Goal: Task Accomplishment & Management: Manage account settings

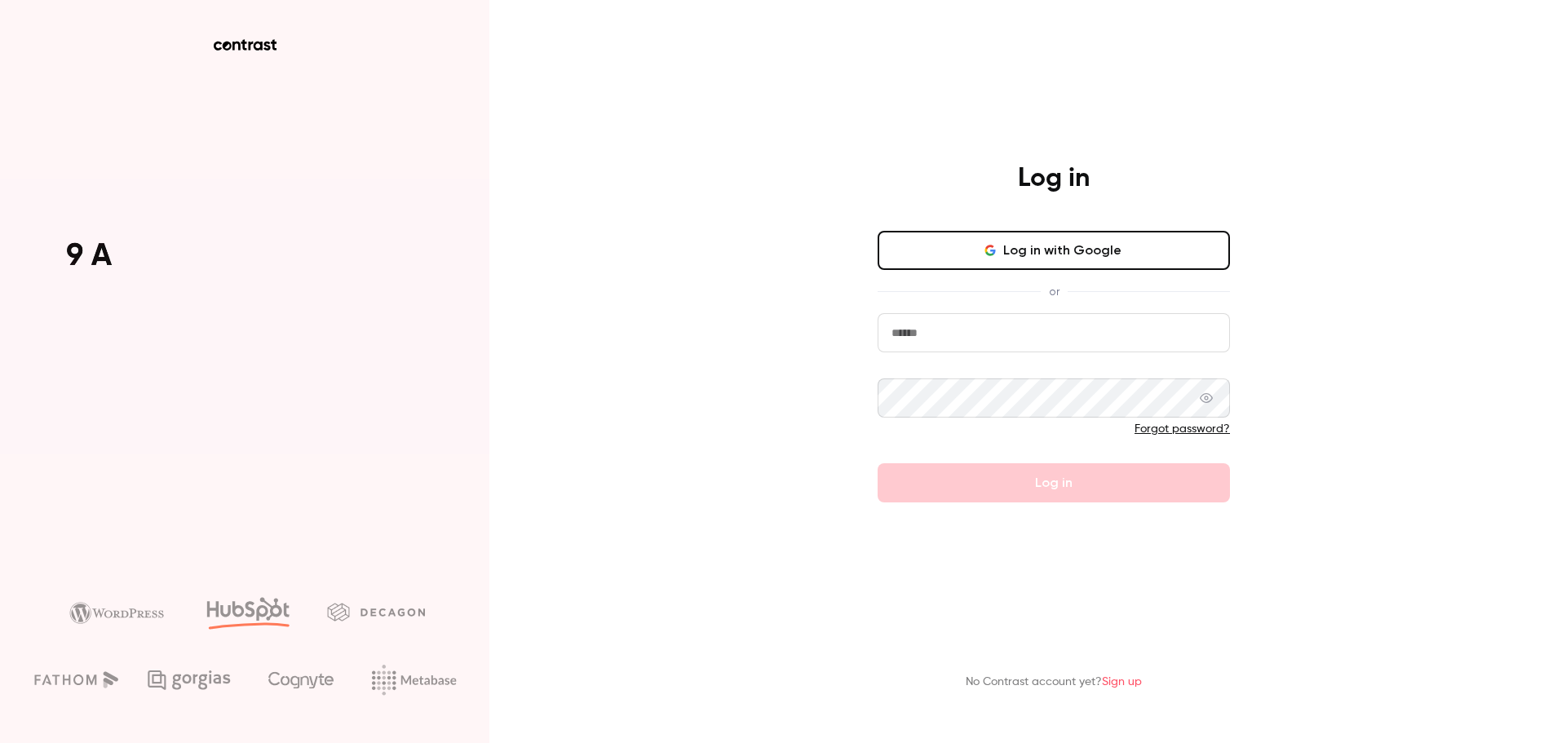
click at [923, 337] on input "email" at bounding box center [1053, 332] width 352 height 39
type input "**********"
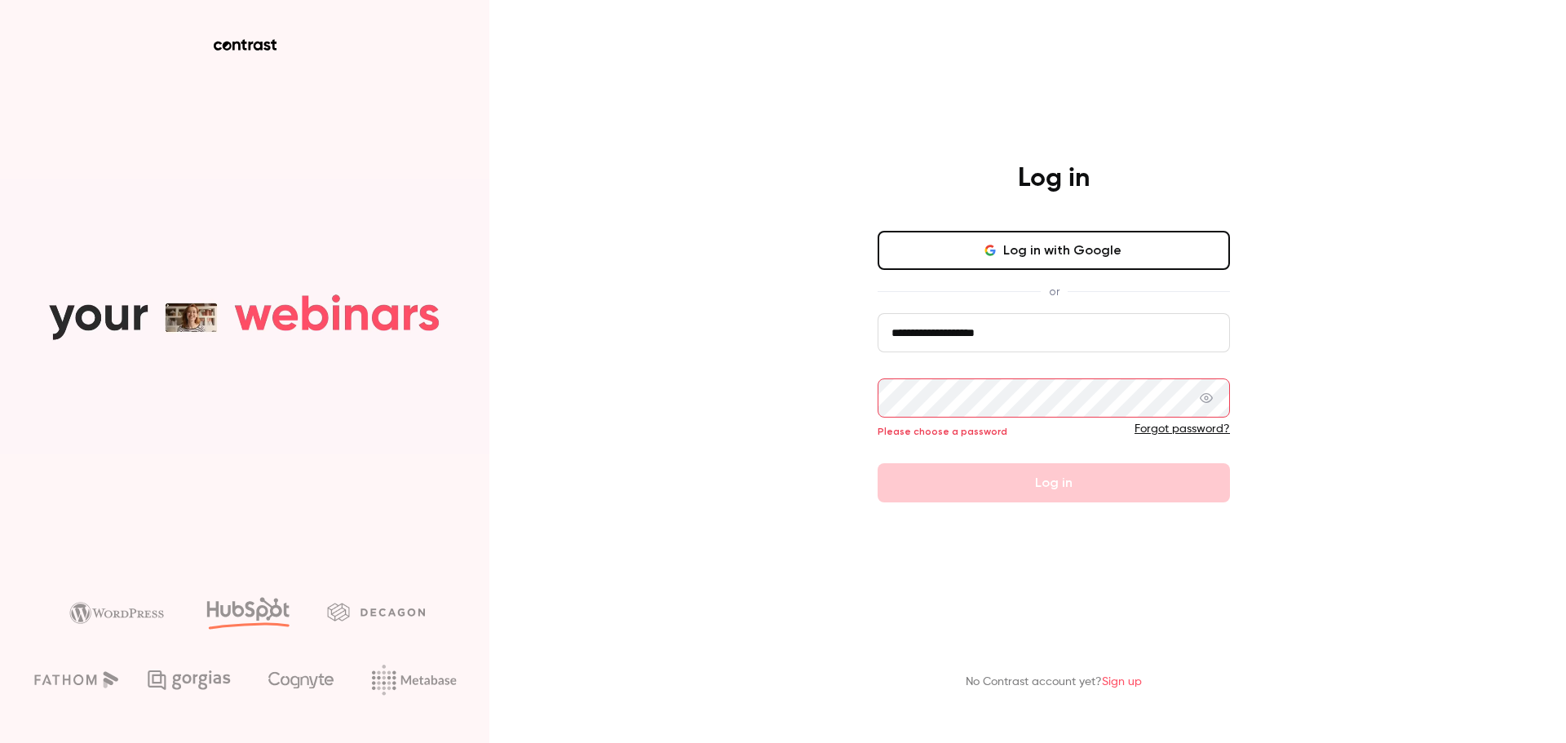
click at [978, 224] on div "**********" at bounding box center [1054, 332] width 424 height 340
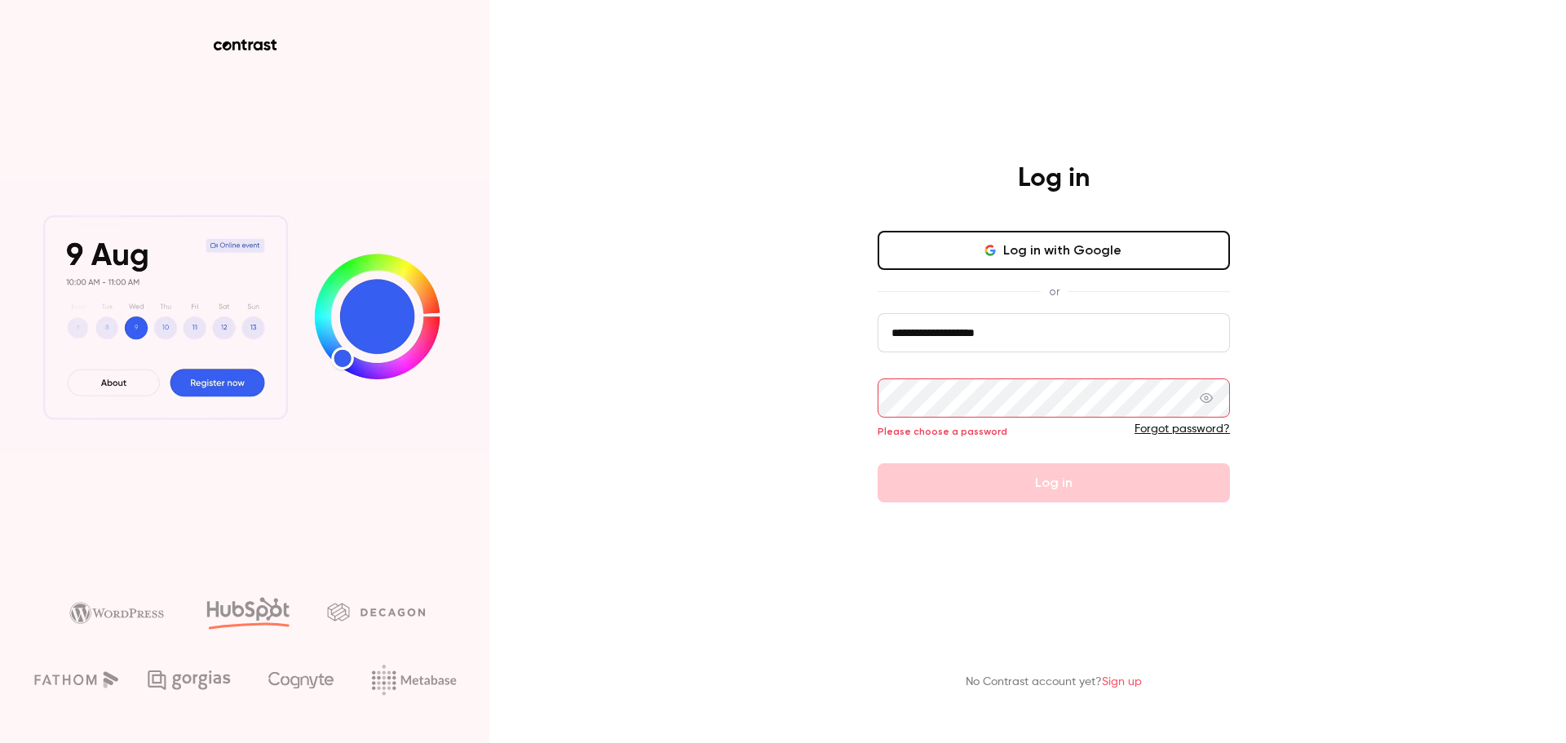
click at [963, 255] on button "Log in with Google" at bounding box center [1053, 250] width 352 height 39
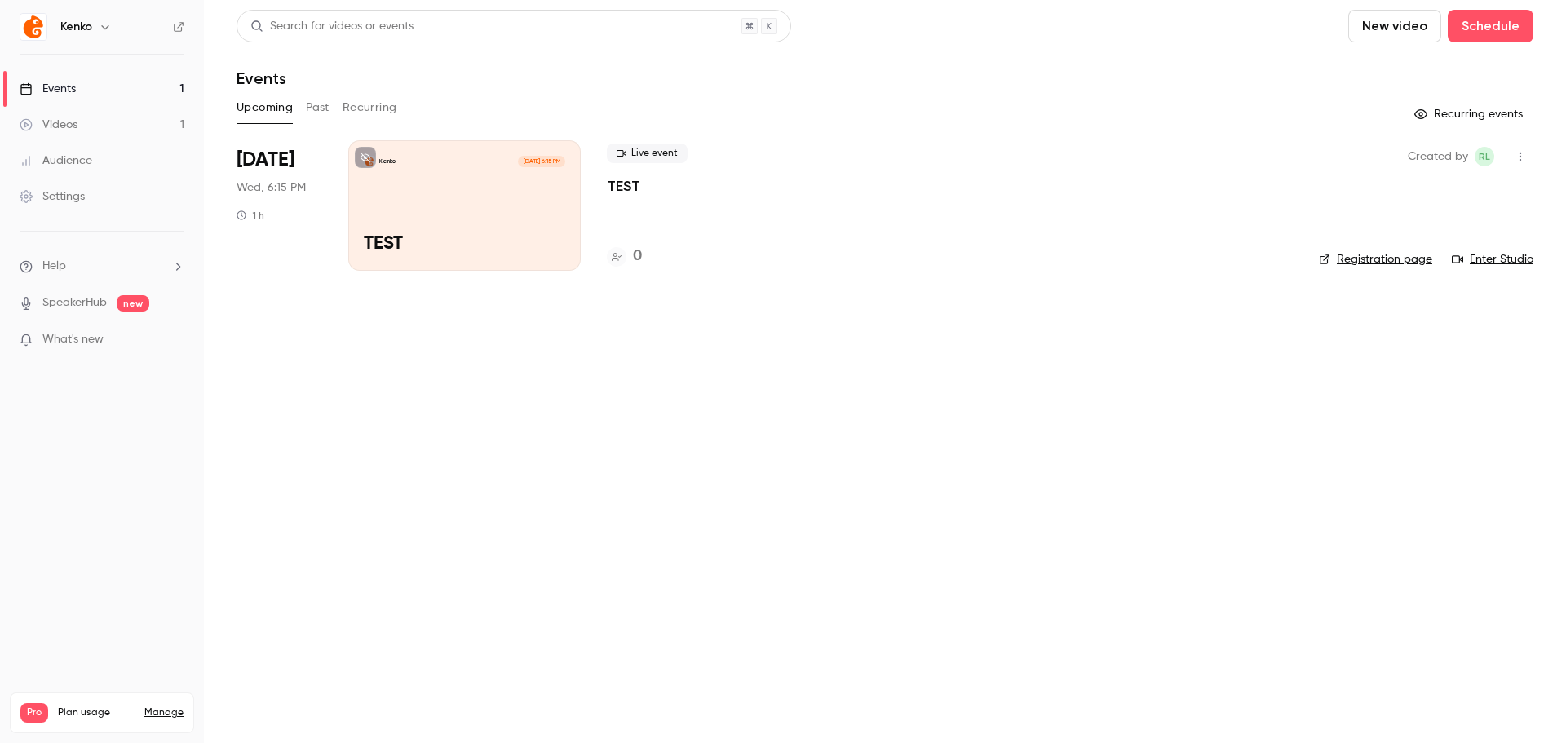
click at [166, 706] on link "Manage" at bounding box center [163, 712] width 39 height 13
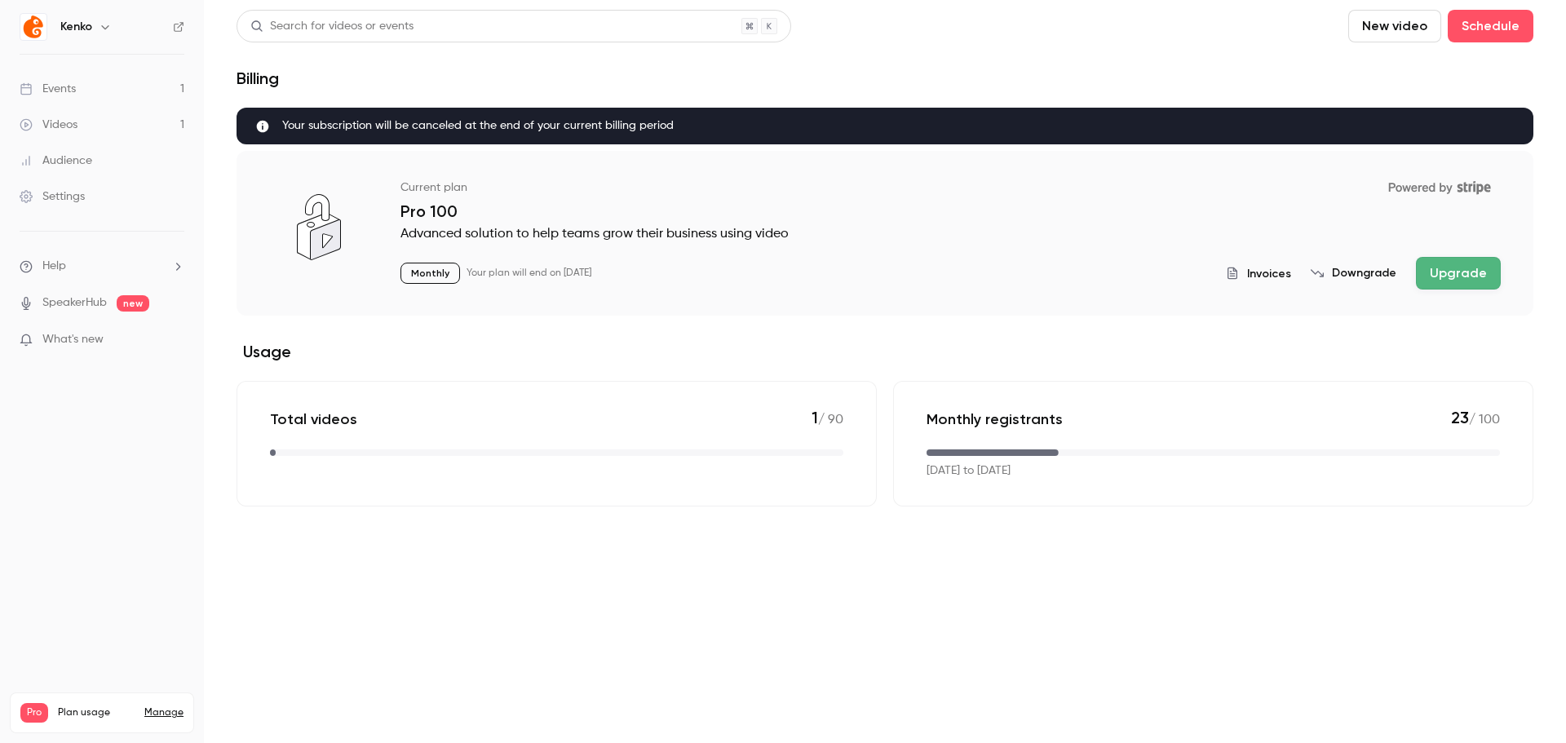
click at [345, 123] on span "Your subscription will be canceled at the end of your current billing period" at bounding box center [477, 125] width 391 height 17
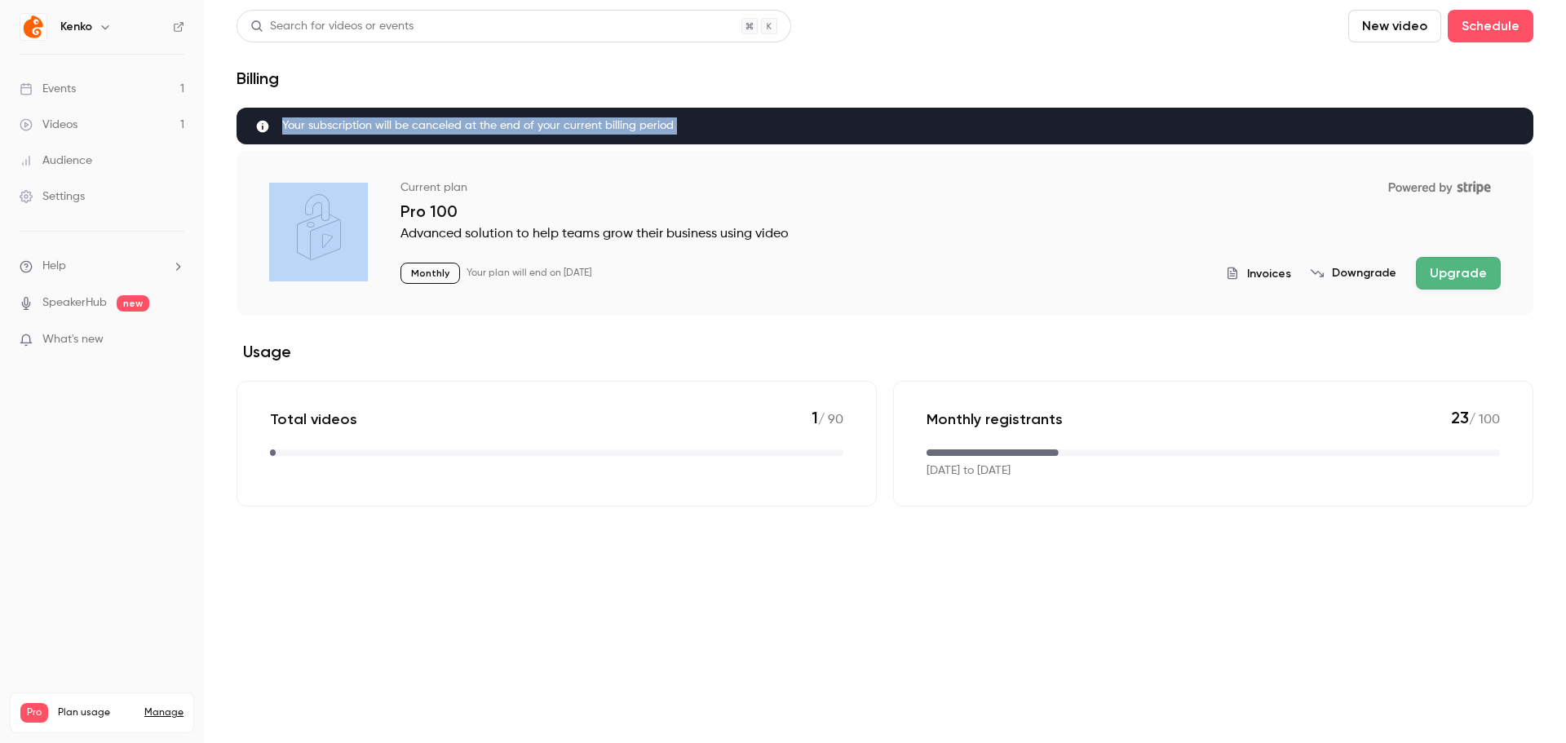
click at [346, 124] on span "Your subscription will be canceled at the end of your current billing period" at bounding box center [477, 125] width 391 height 17
click at [484, 125] on span "Your subscription will be canceled at the end of your current billing period" at bounding box center [477, 125] width 391 height 17
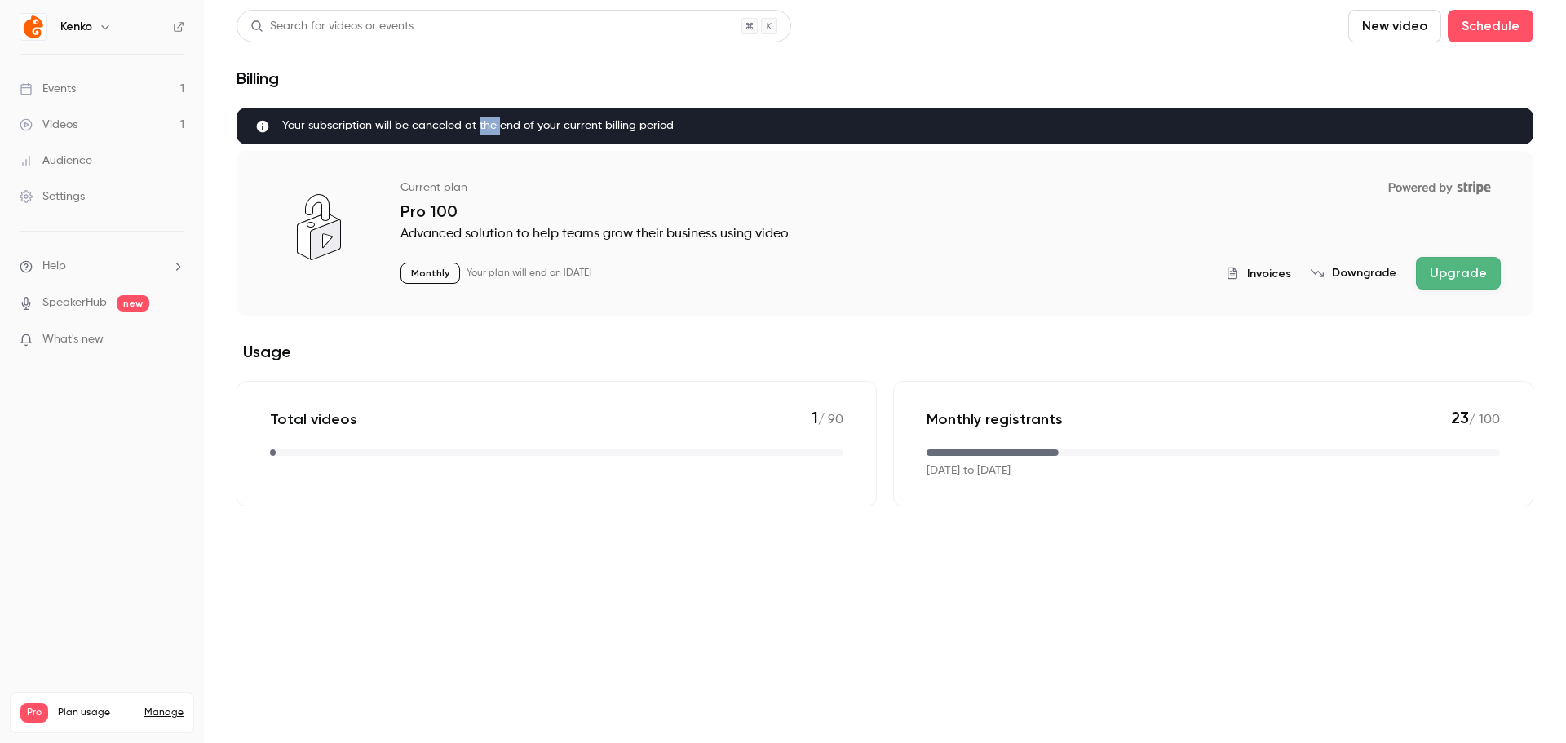
click at [484, 125] on span "Your subscription will be canceled at the end of your current billing period" at bounding box center [477, 125] width 391 height 17
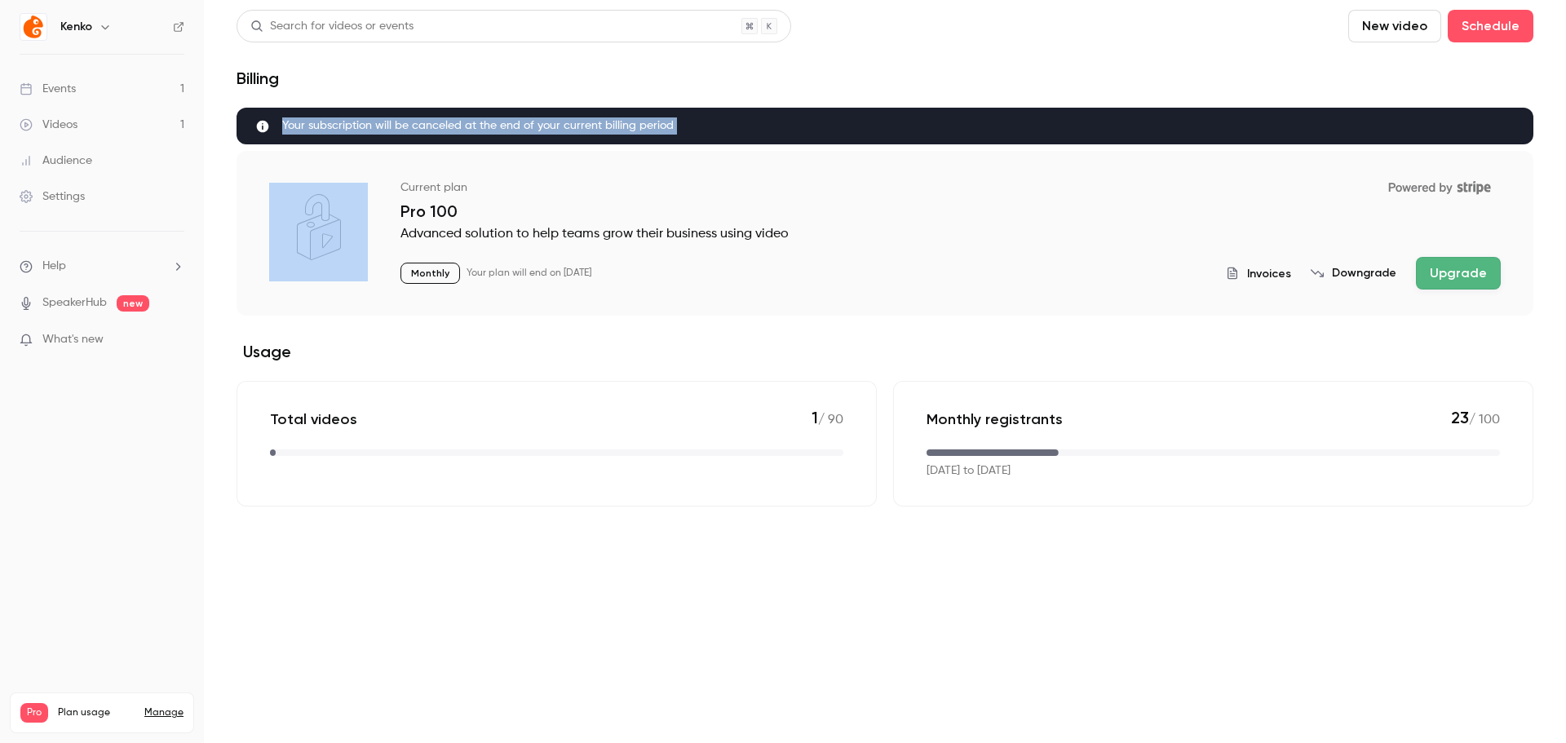
click at [484, 125] on span "Your subscription will be canceled at the end of your current billing period" at bounding box center [477, 125] width 391 height 17
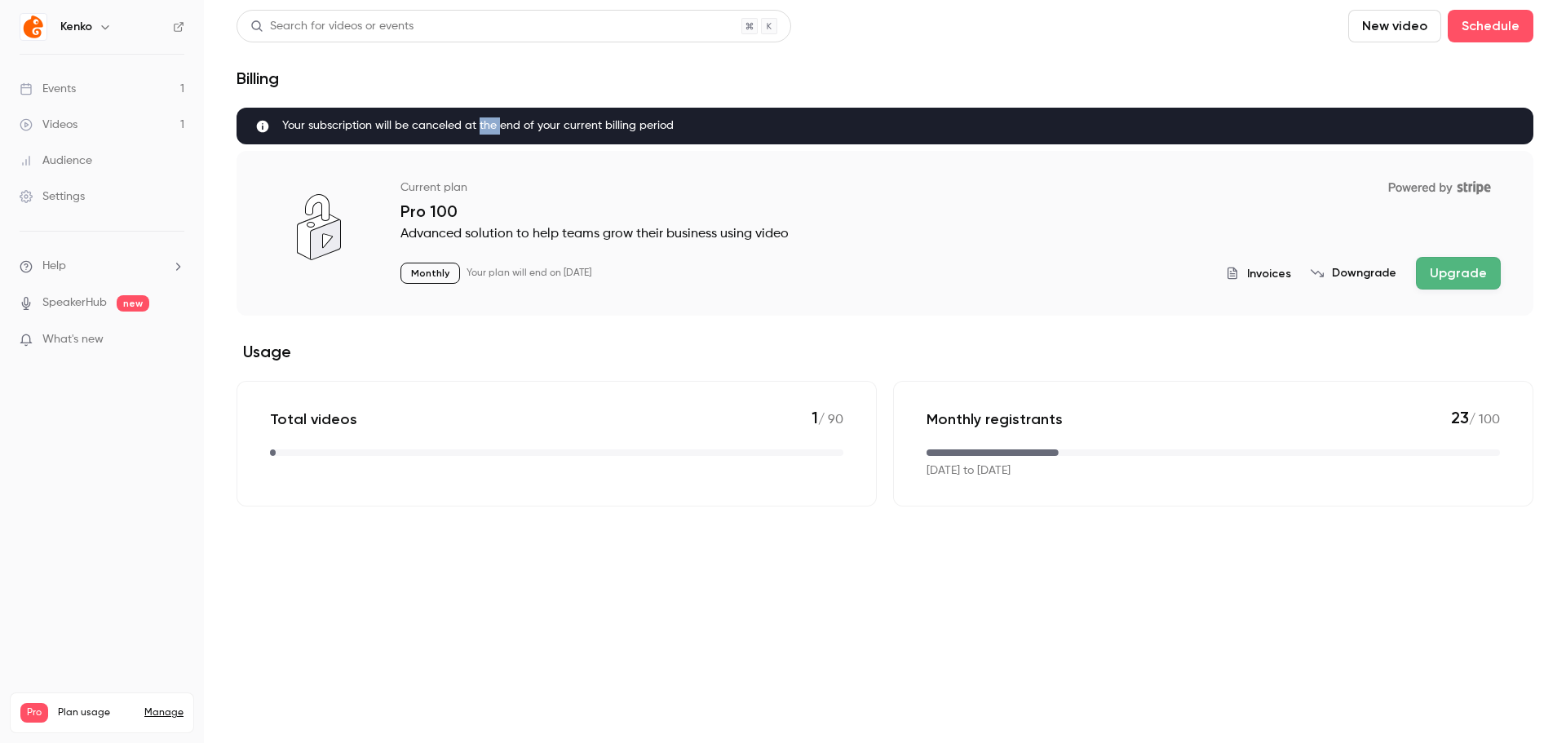
click at [484, 125] on span "Your subscription will be canceled at the end of your current billing period" at bounding box center [477, 125] width 391 height 17
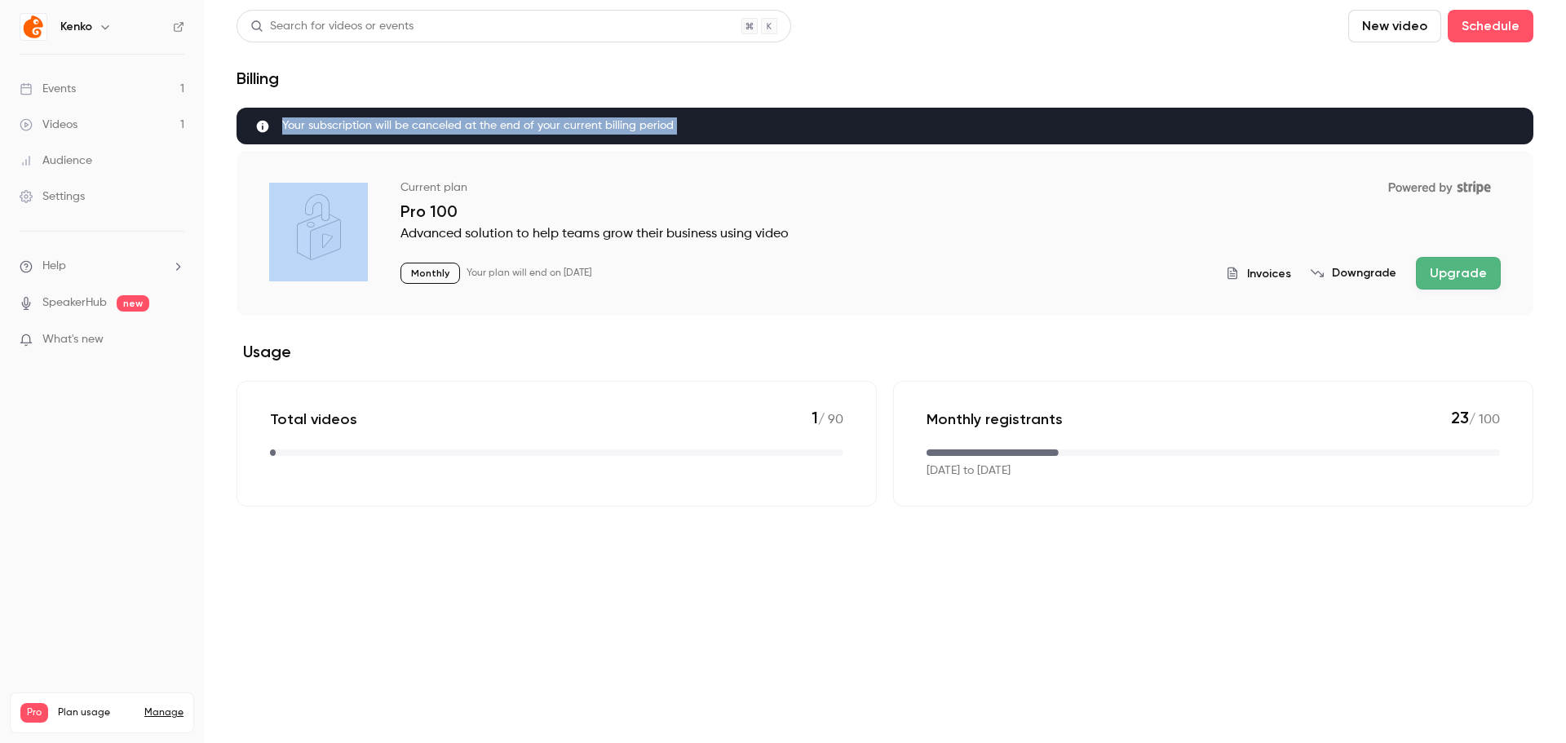
click at [484, 125] on span "Your subscription will be canceled at the end of your current billing period" at bounding box center [477, 125] width 391 height 17
click at [101, 118] on link "Videos 1" at bounding box center [102, 125] width 204 height 36
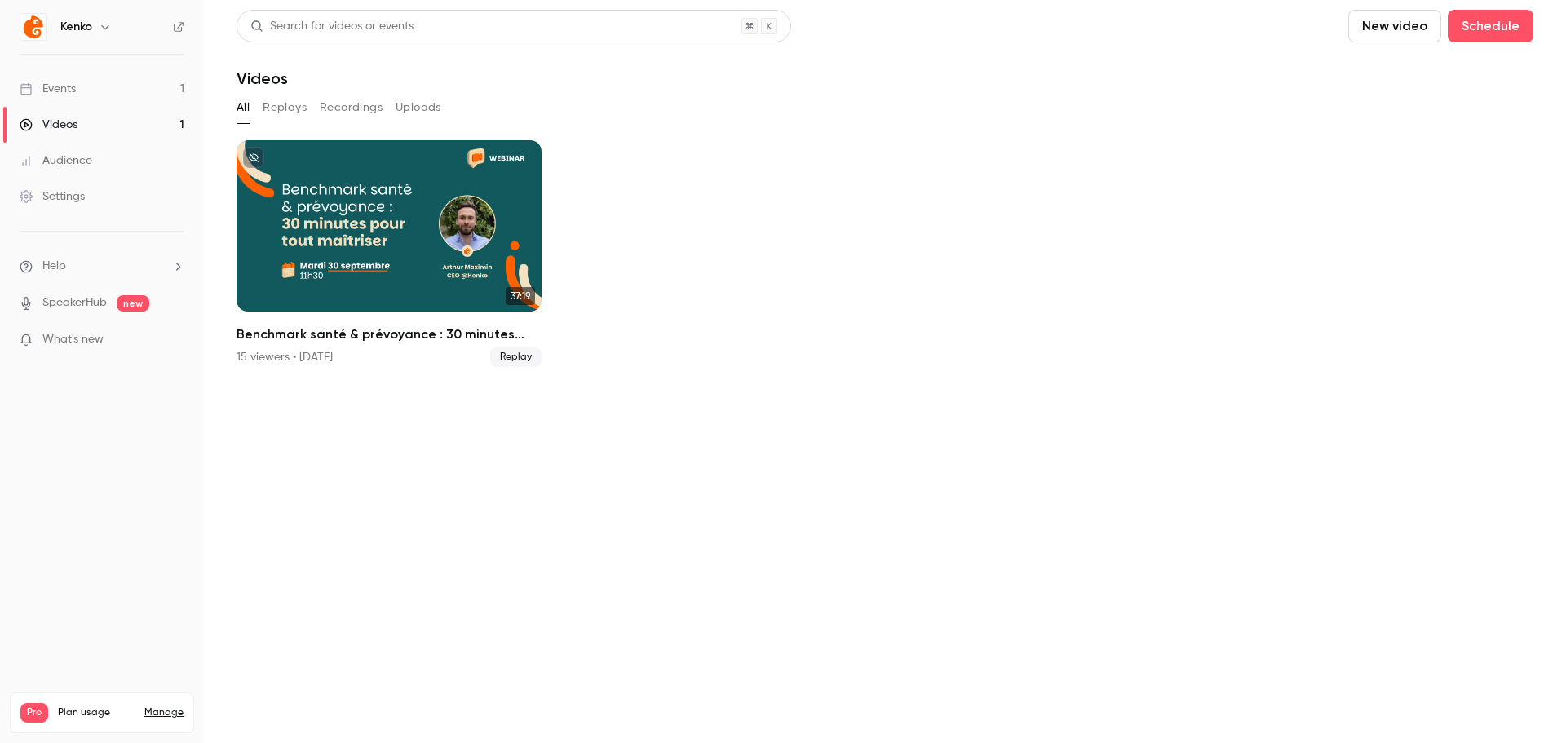
click at [105, 82] on link "Events 1" at bounding box center [102, 89] width 204 height 36
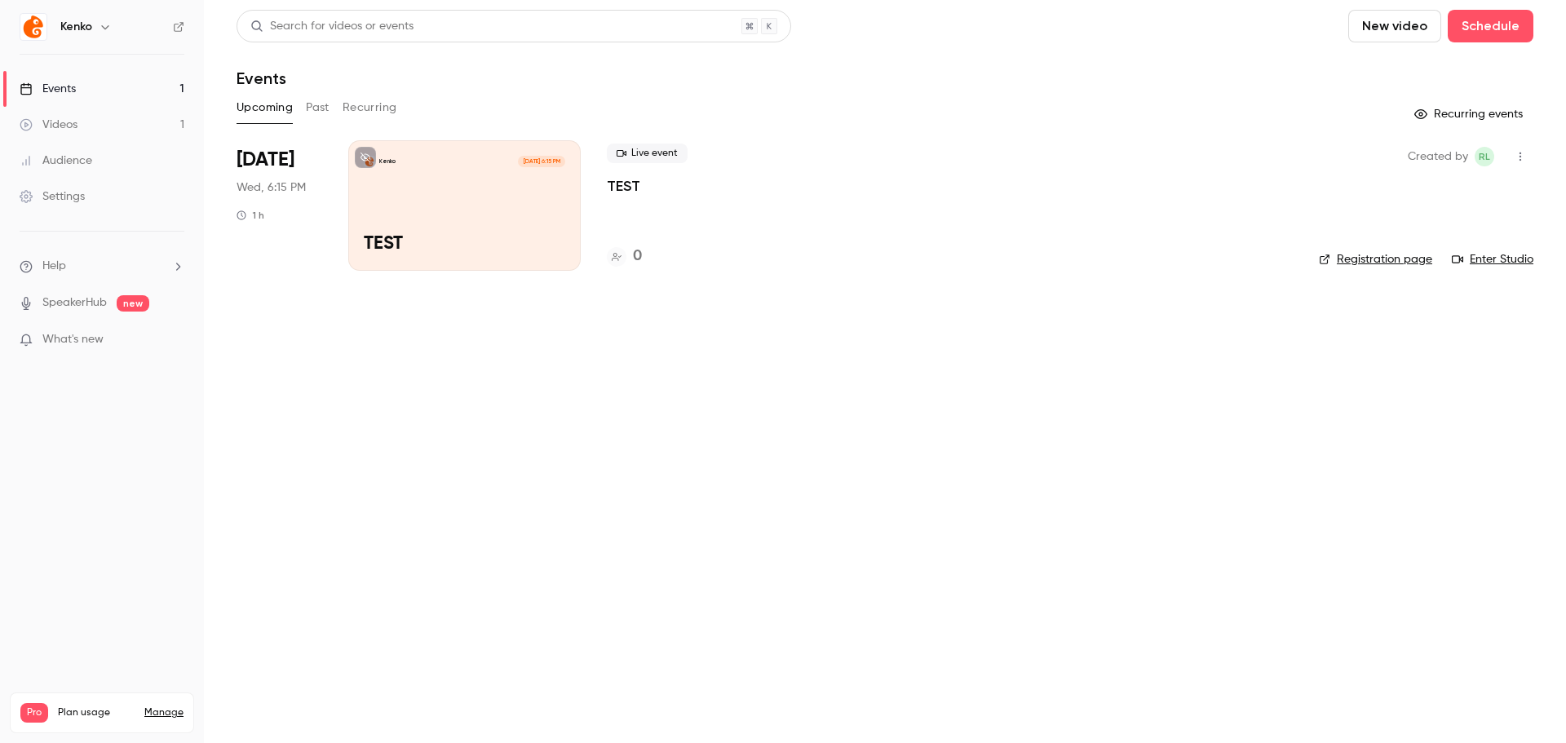
click at [486, 221] on div "Kenko [DATE] 6:15 PM TEST" at bounding box center [464, 205] width 232 height 130
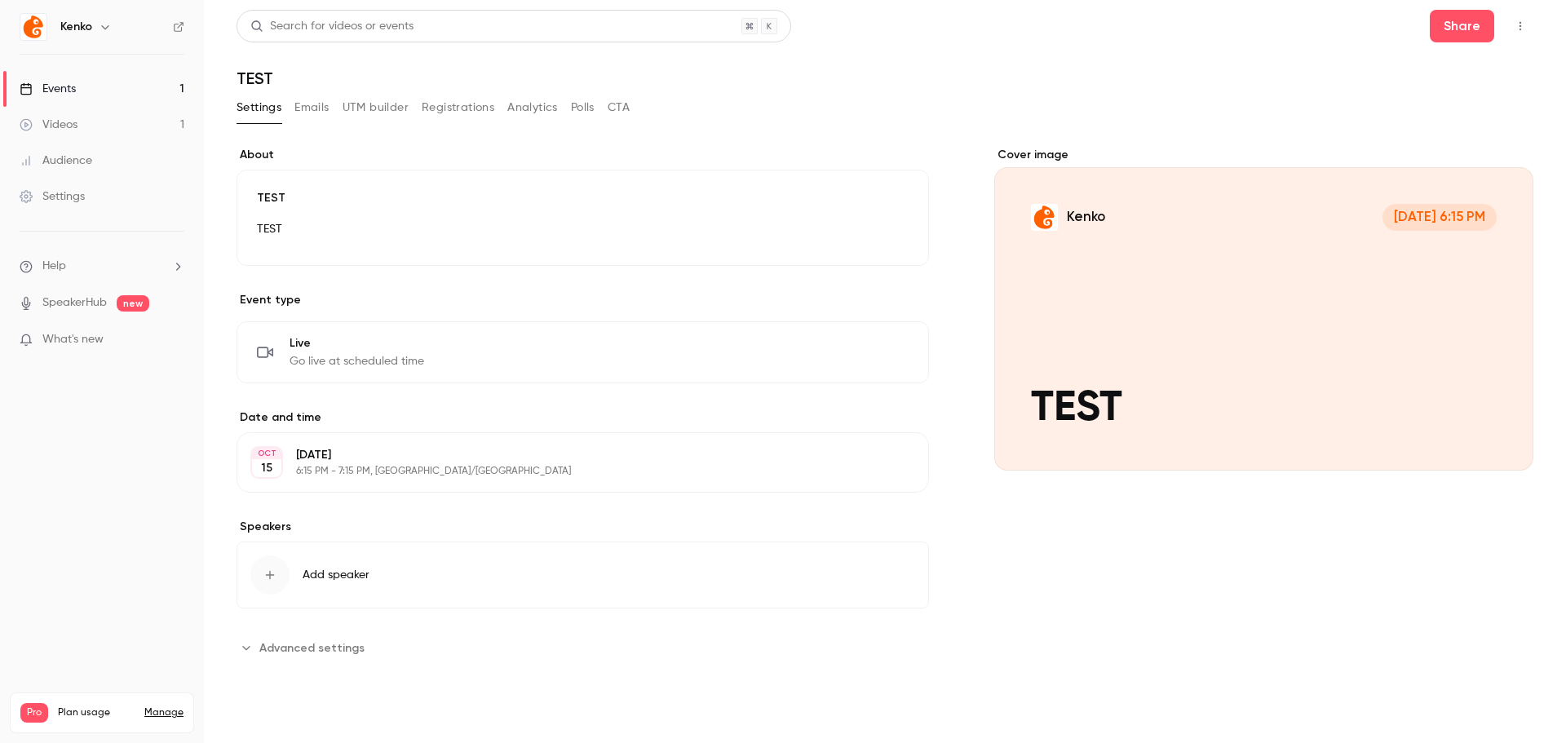
click at [539, 104] on button "Analytics" at bounding box center [532, 108] width 51 height 26
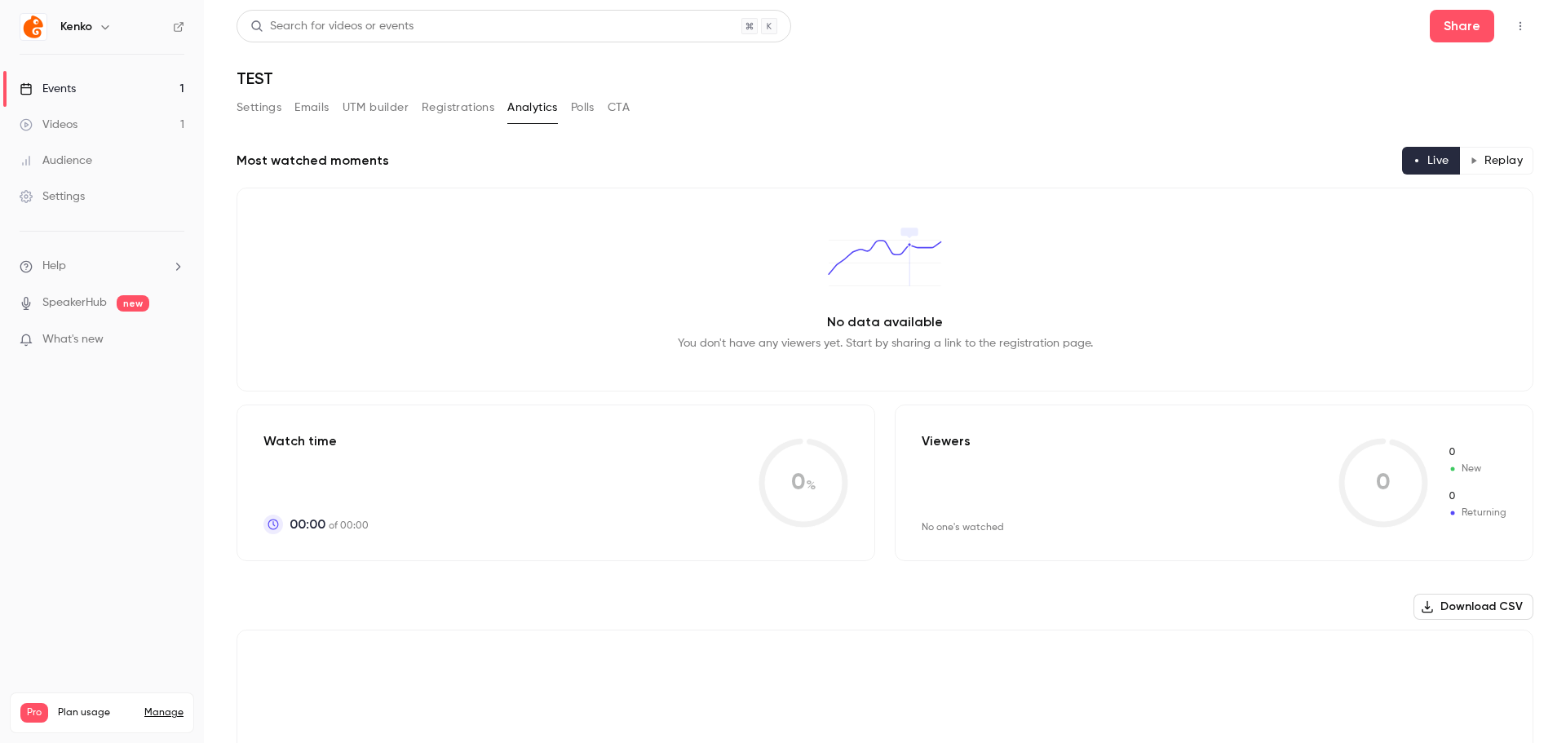
click at [1515, 151] on button "Replay" at bounding box center [1496, 161] width 74 height 28
click at [1415, 159] on button "Live" at bounding box center [1431, 161] width 58 height 28
click at [320, 109] on button "Emails" at bounding box center [311, 108] width 34 height 26
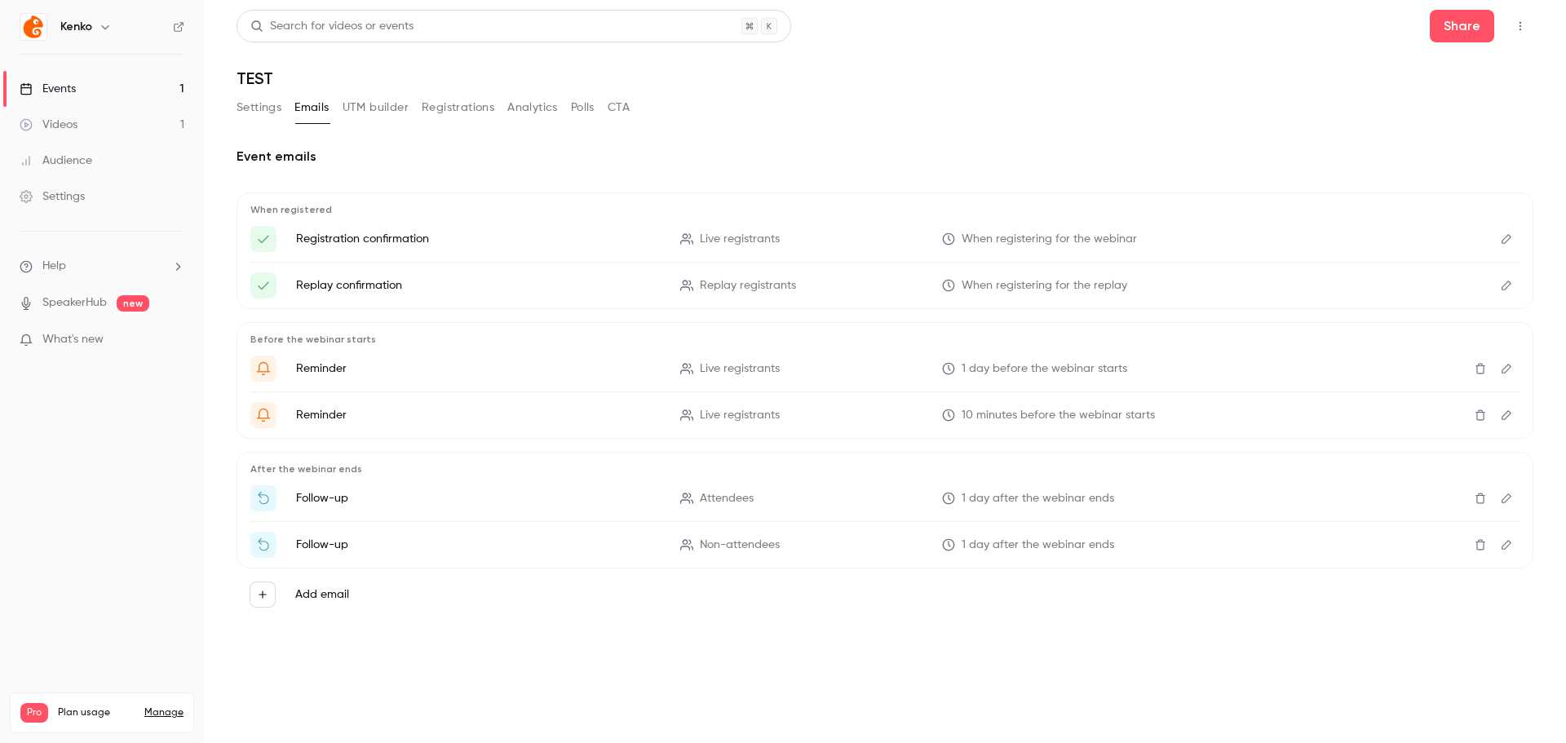
click at [379, 107] on button "UTM builder" at bounding box center [375, 108] width 66 height 26
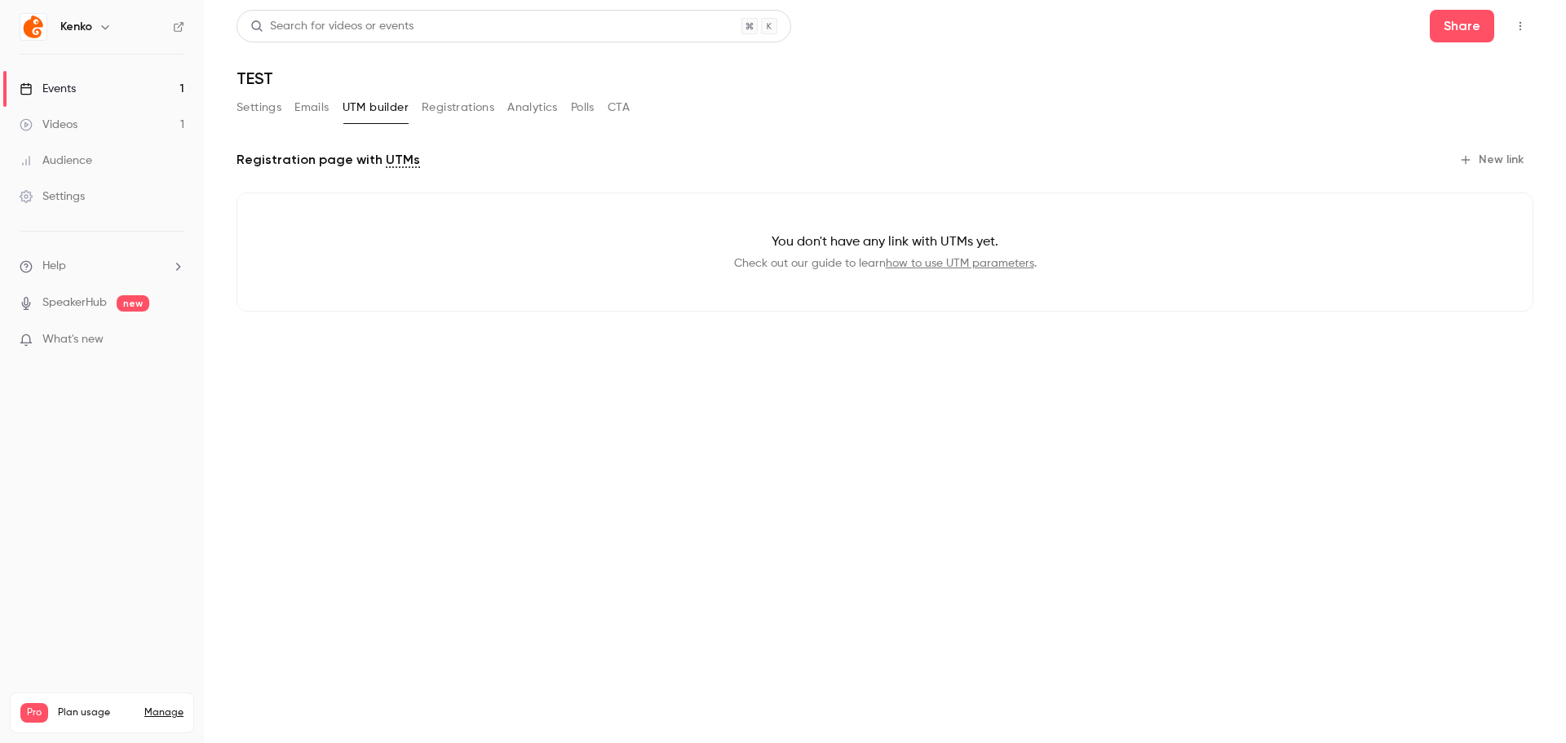
click at [239, 112] on button "Settings" at bounding box center [258, 108] width 45 height 26
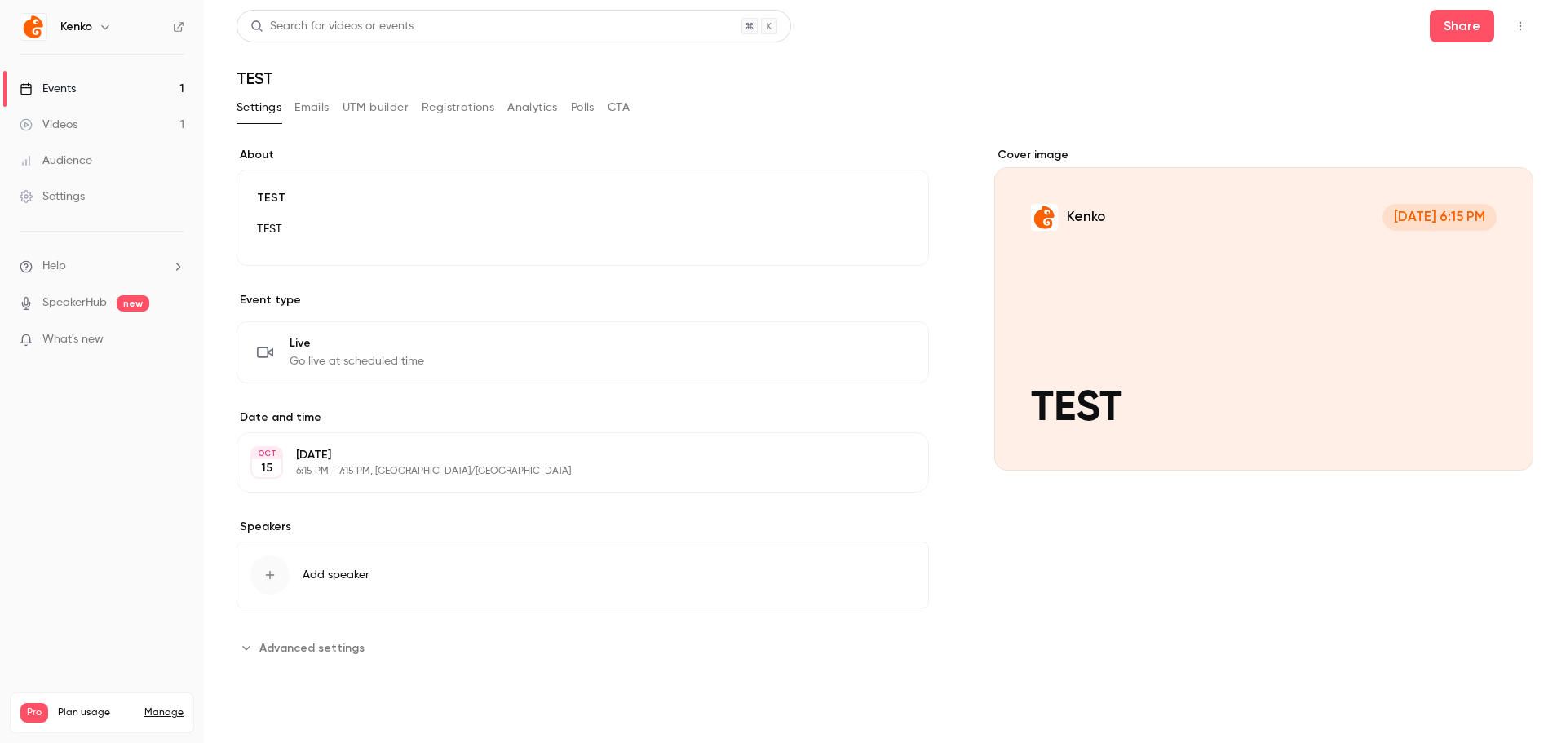
click at [81, 132] on link "Videos 1" at bounding box center [102, 125] width 204 height 36
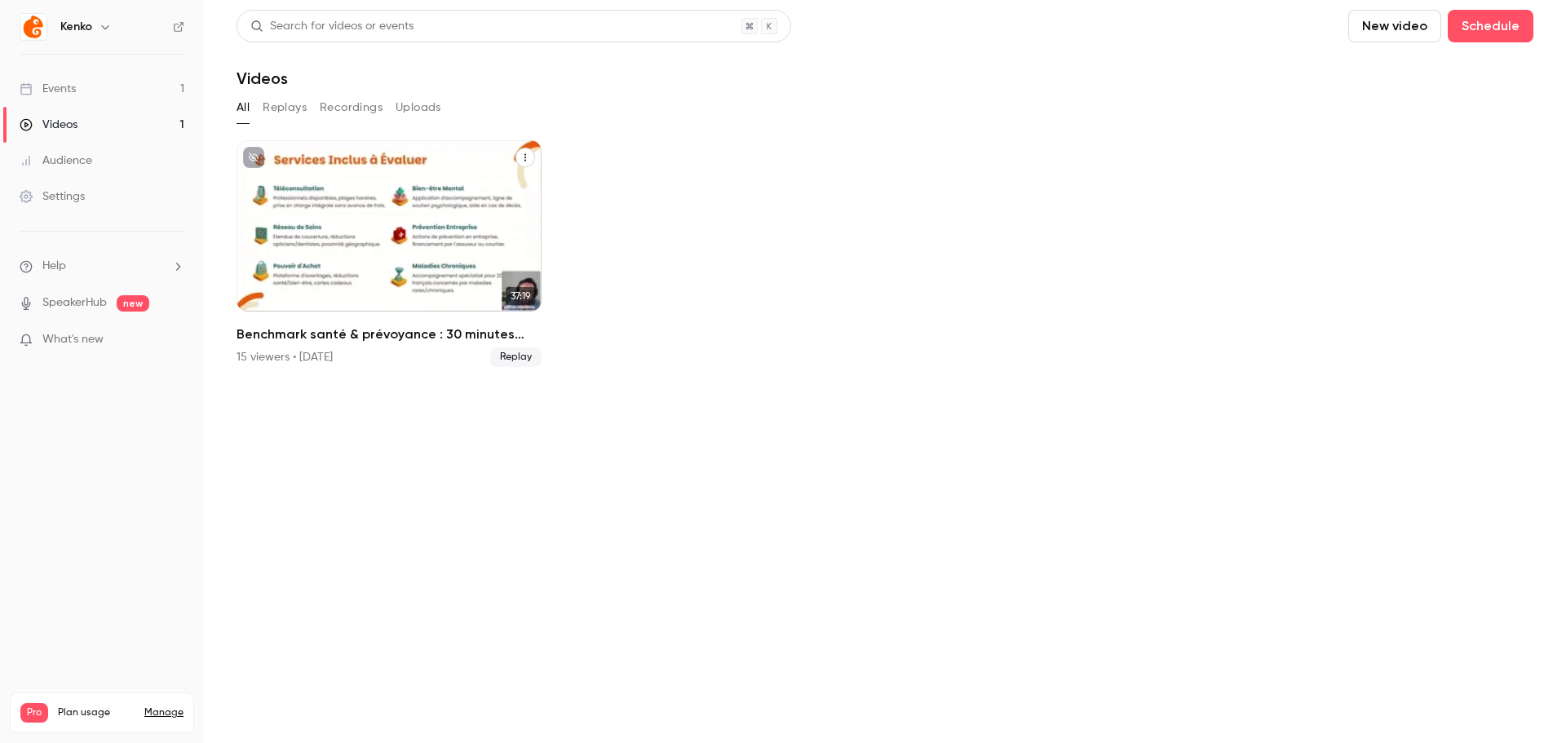
click at [350, 210] on div "Benchmark santé & prévoyance : 30 minutes pour tout maîtriser" at bounding box center [388, 225] width 305 height 171
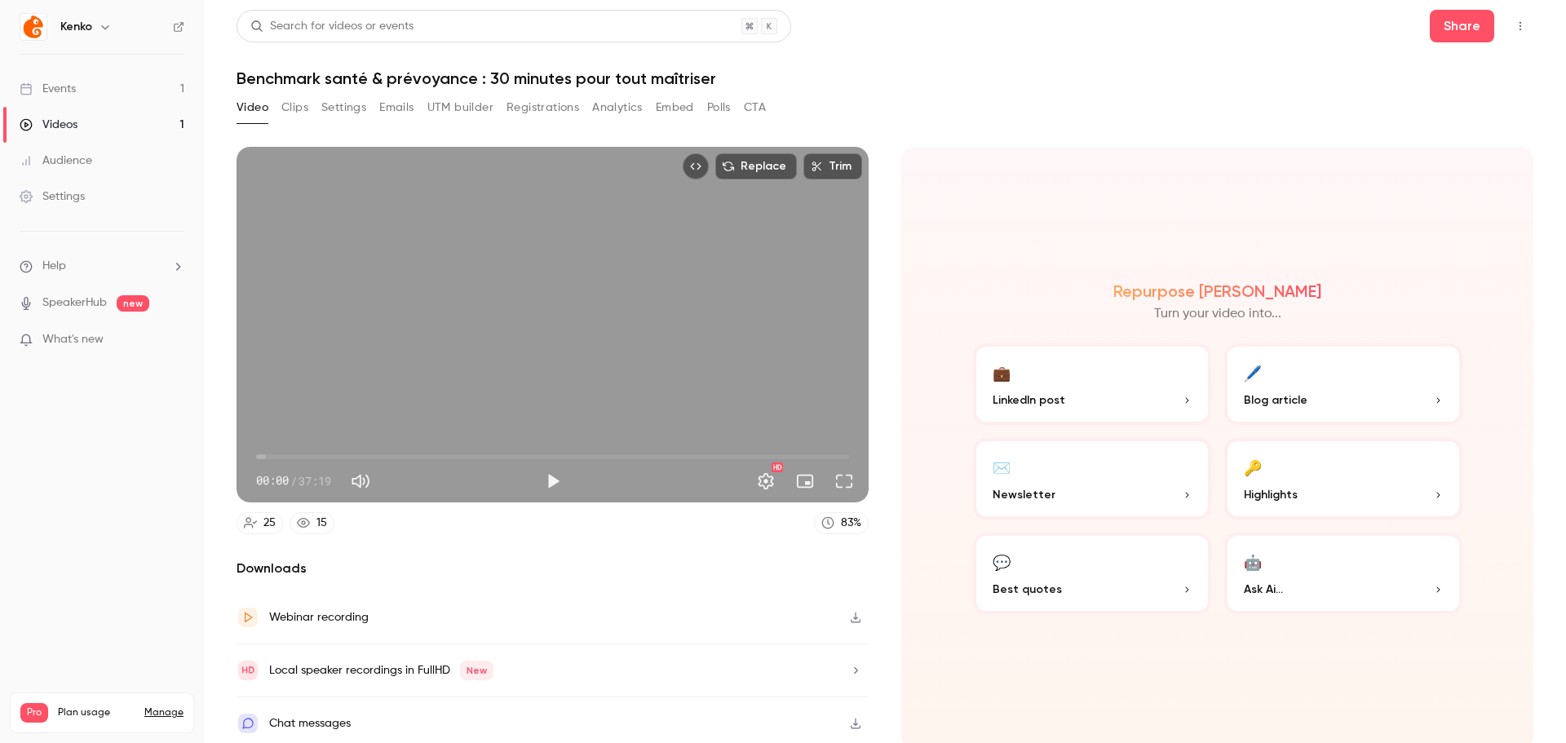
click at [607, 108] on button "Analytics" at bounding box center [617, 108] width 51 height 26
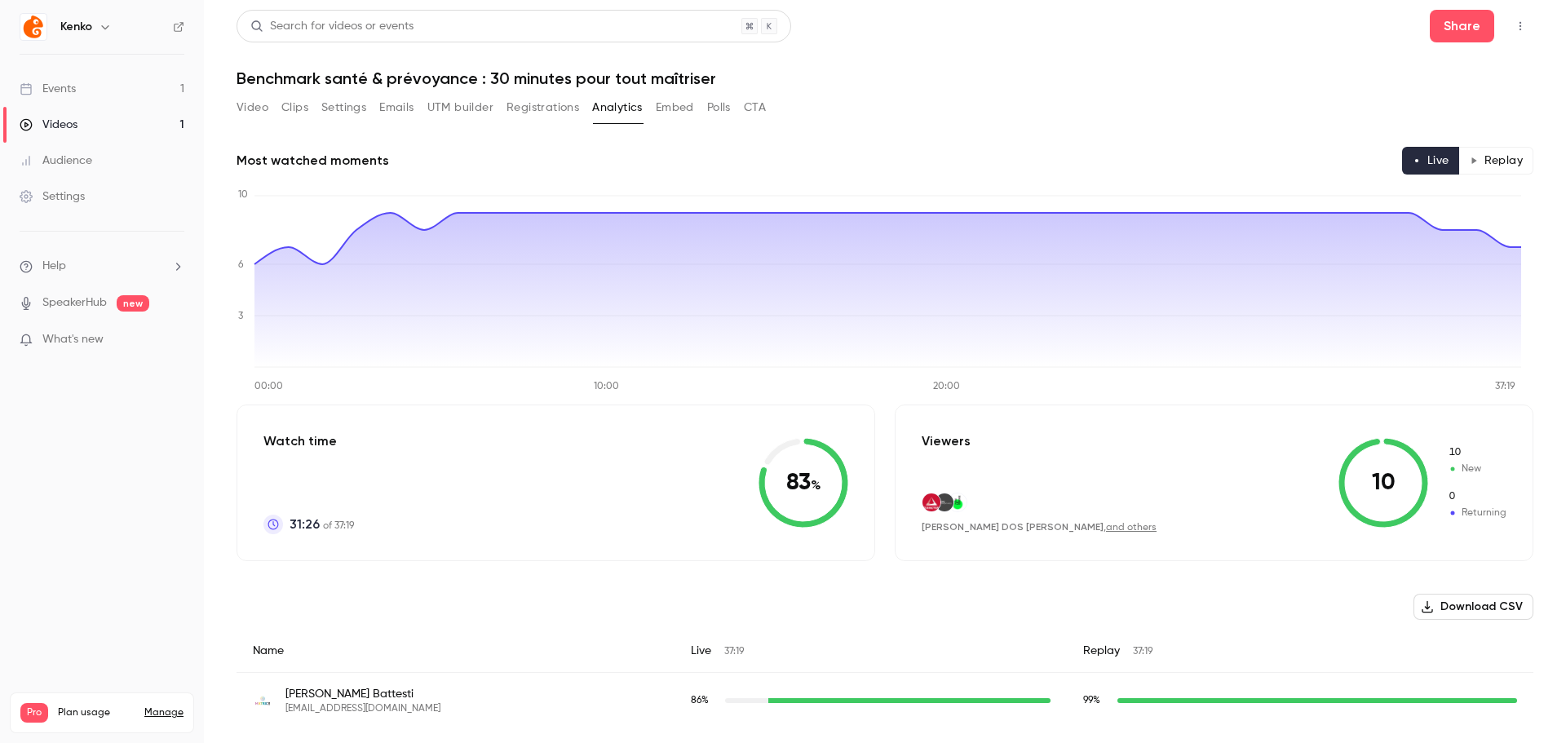
click at [543, 113] on button "Registrations" at bounding box center [542, 108] width 73 height 26
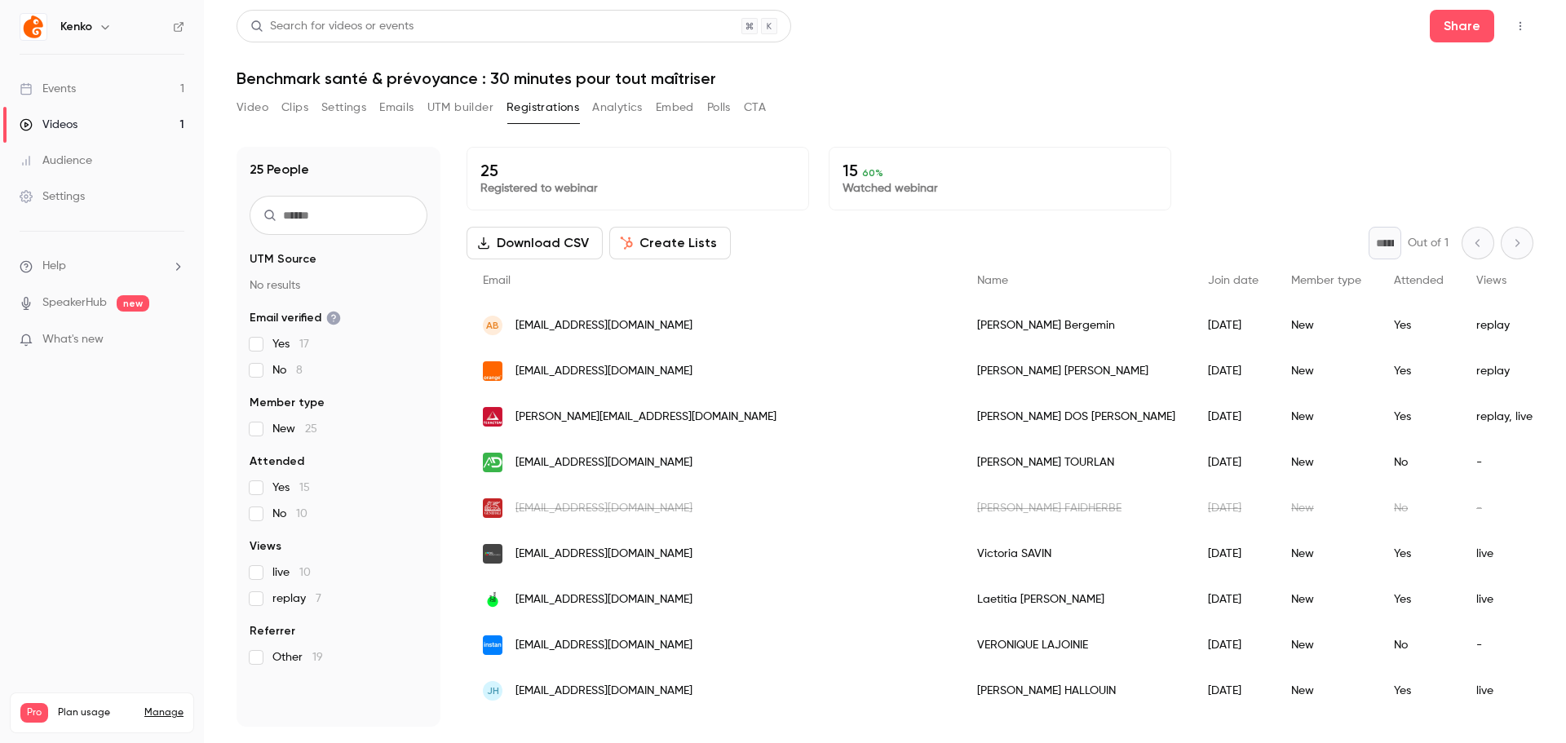
click at [348, 113] on button "Settings" at bounding box center [343, 108] width 45 height 26
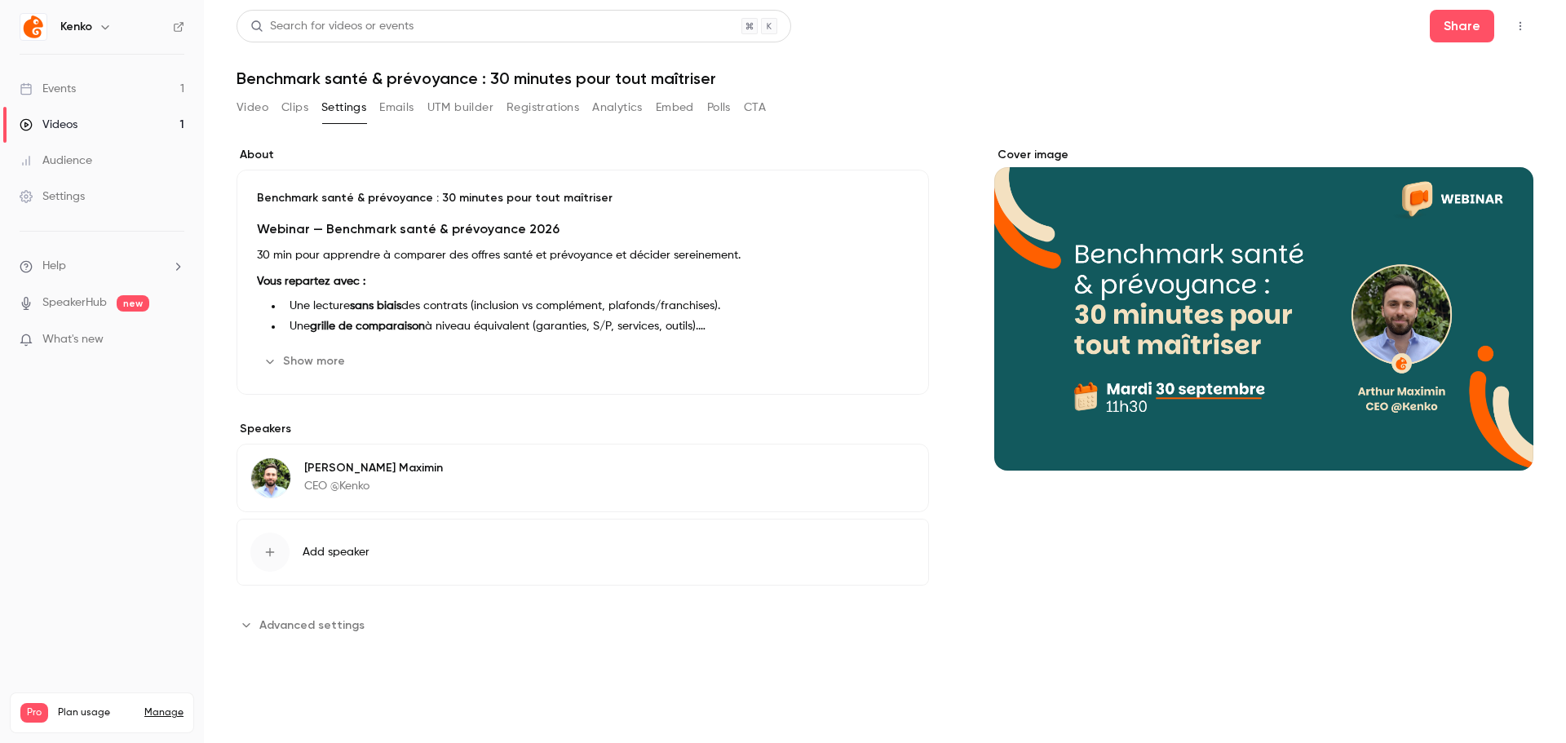
click at [647, 113] on div "Video Clips Settings Emails UTM builder Registrations Analytics Embed Polls CTA" at bounding box center [500, 108] width 529 height 26
click at [628, 104] on button "Analytics" at bounding box center [617, 108] width 51 height 26
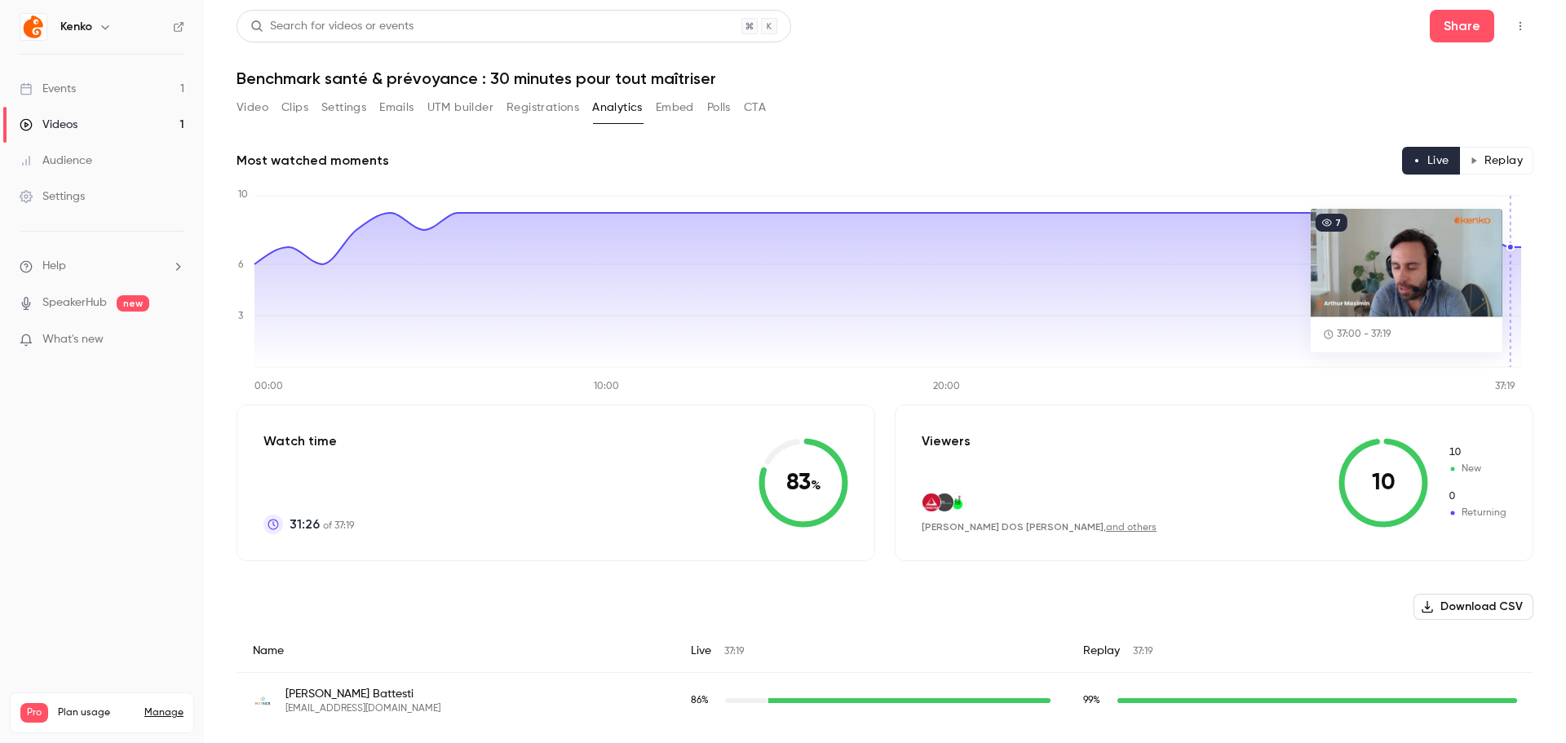
click at [1500, 161] on button "Replay" at bounding box center [1496, 161] width 74 height 28
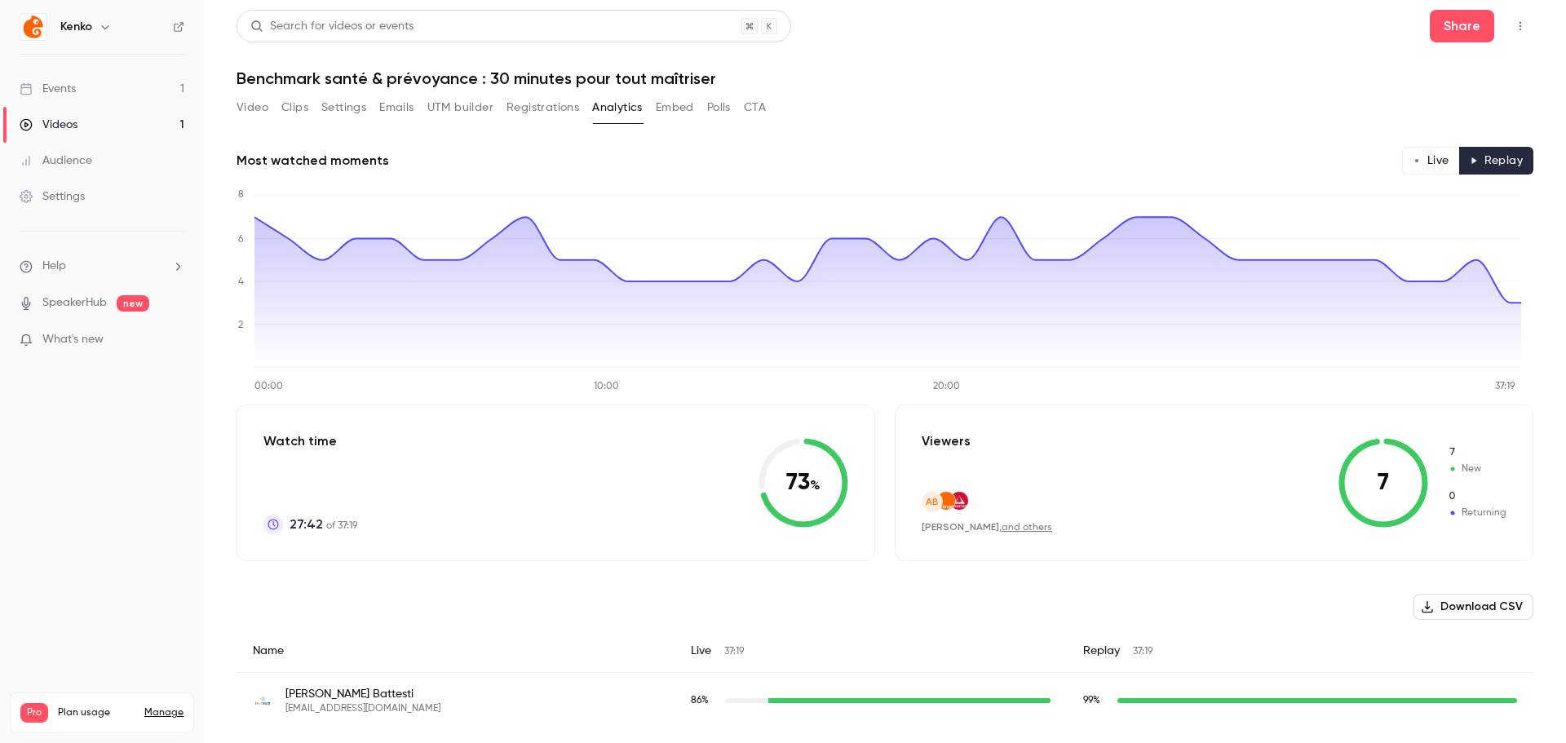
click at [675, 117] on button "Embed" at bounding box center [675, 108] width 38 height 26
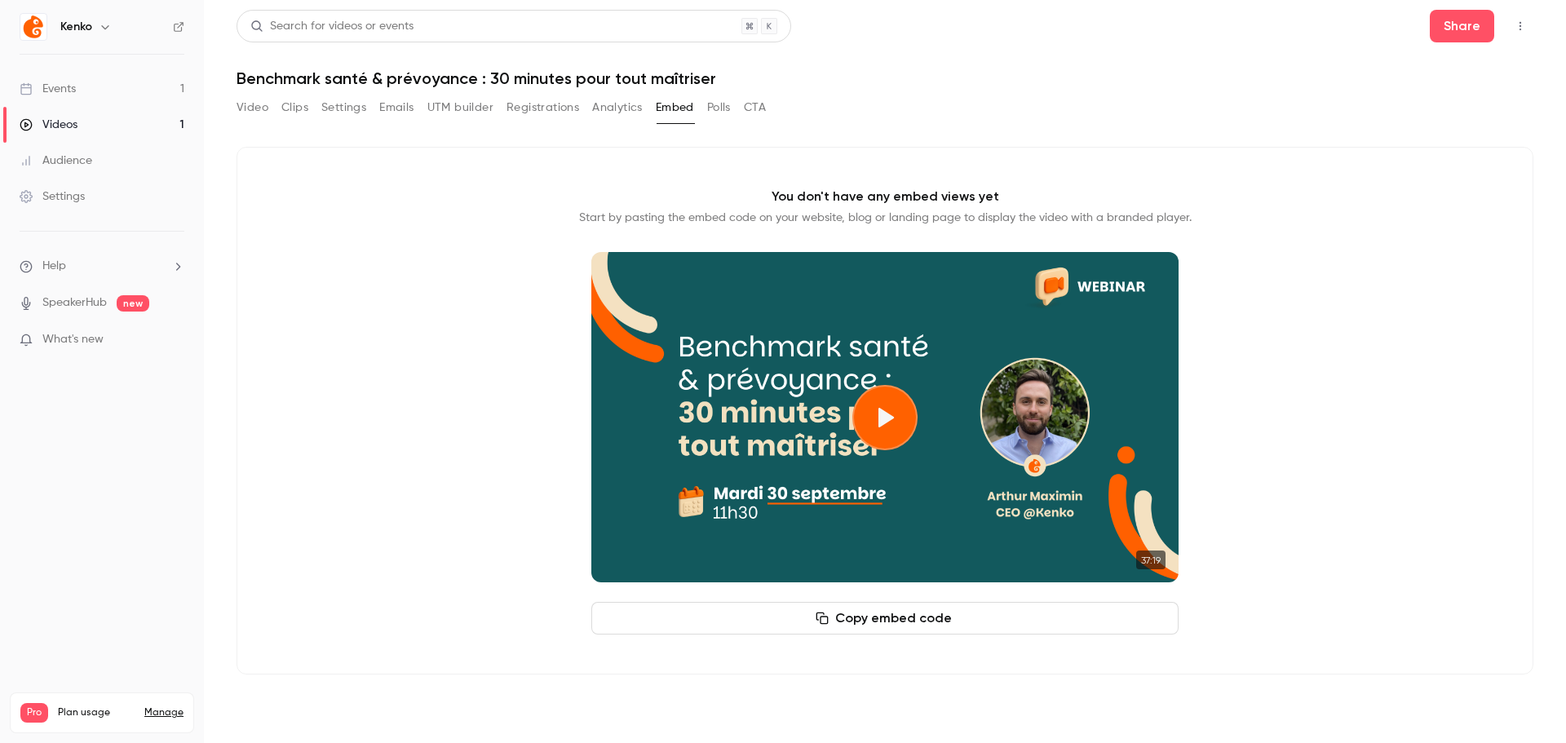
click at [709, 112] on button "Polls" at bounding box center [719, 108] width 24 height 26
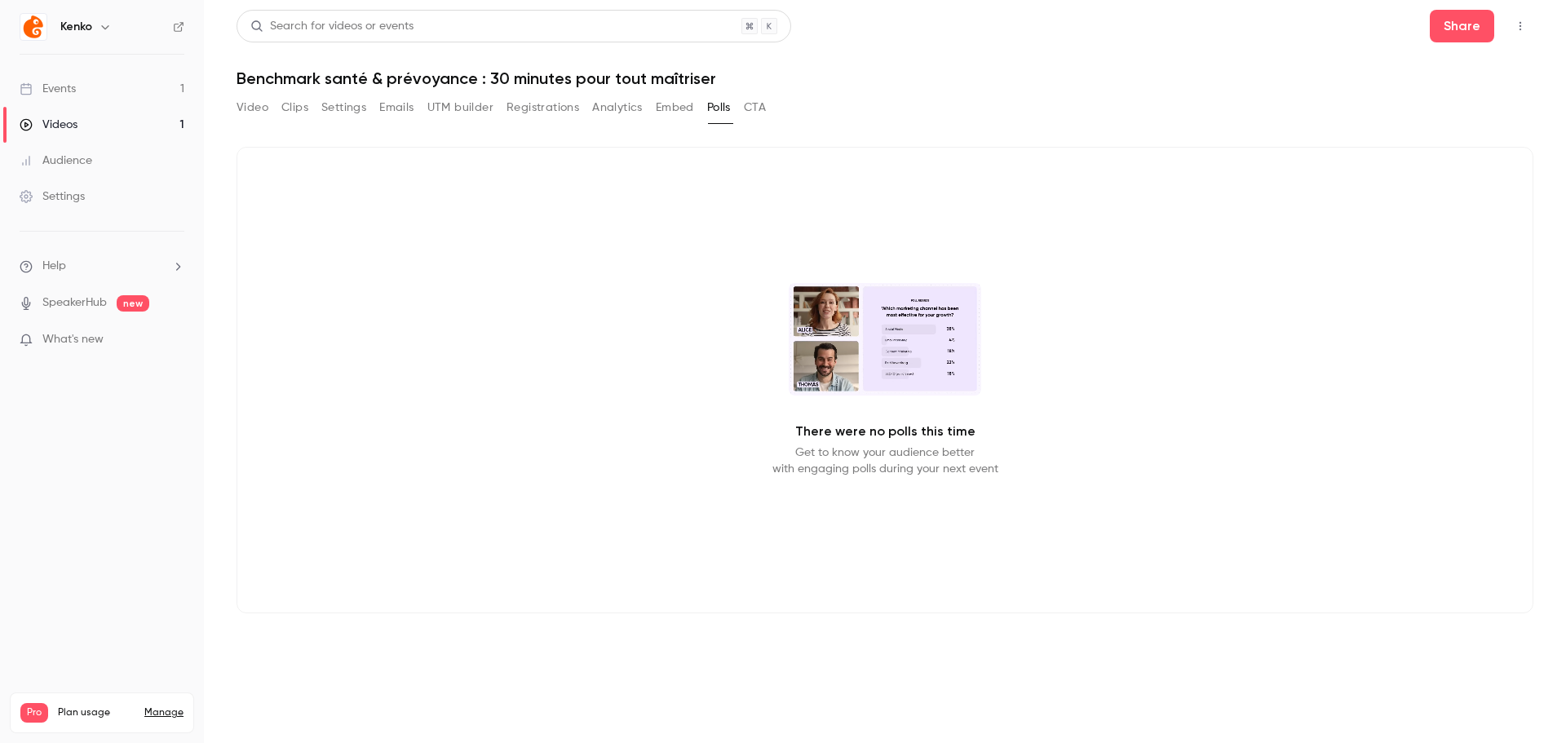
click at [762, 105] on button "CTA" at bounding box center [755, 108] width 22 height 26
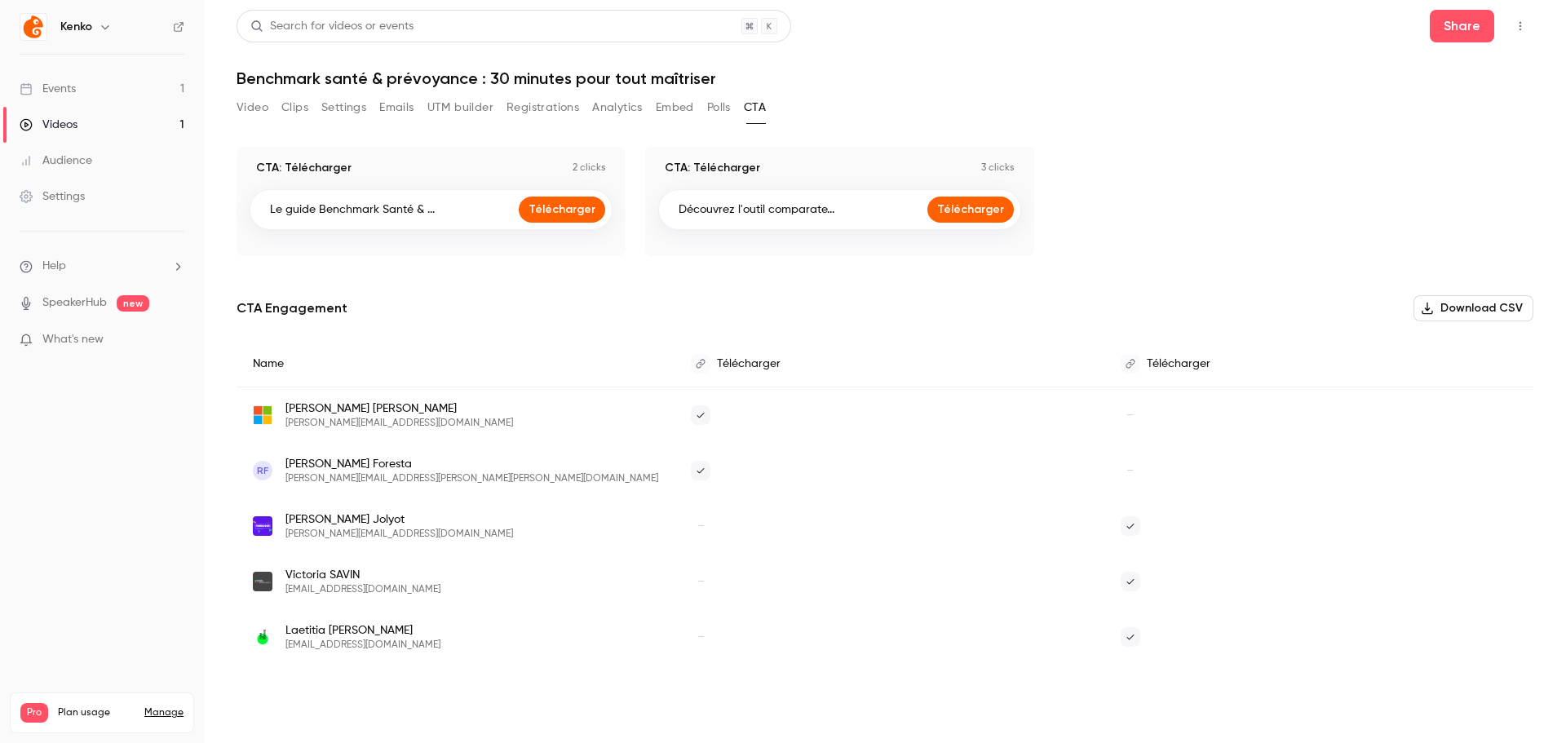
click at [701, 104] on div "Video Clips Settings Emails UTM builder Registrations Analytics Embed Polls CTA" at bounding box center [500, 108] width 529 height 26
click at [714, 105] on button "Polls" at bounding box center [719, 108] width 24 height 26
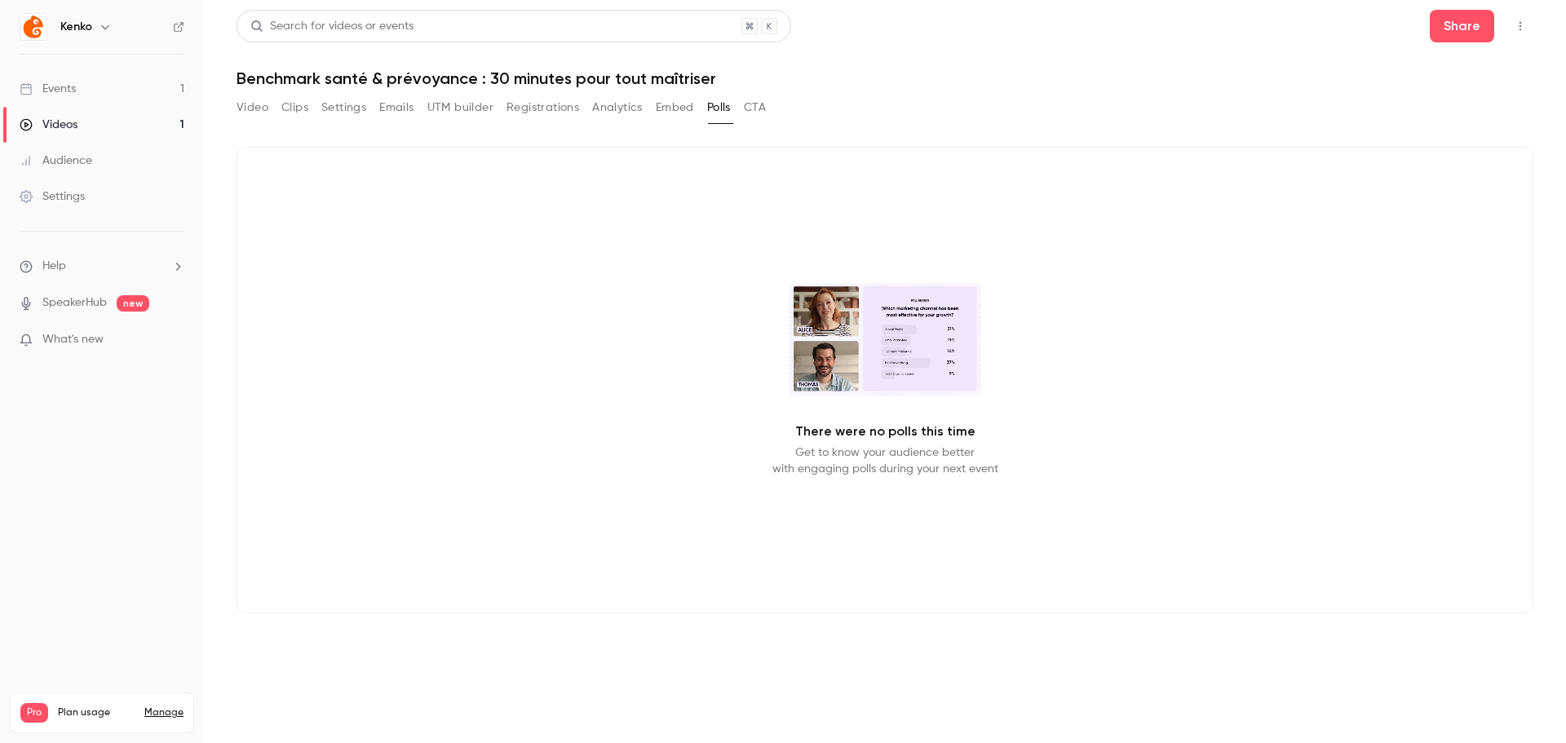
click at [674, 110] on button "Embed" at bounding box center [675, 108] width 38 height 26
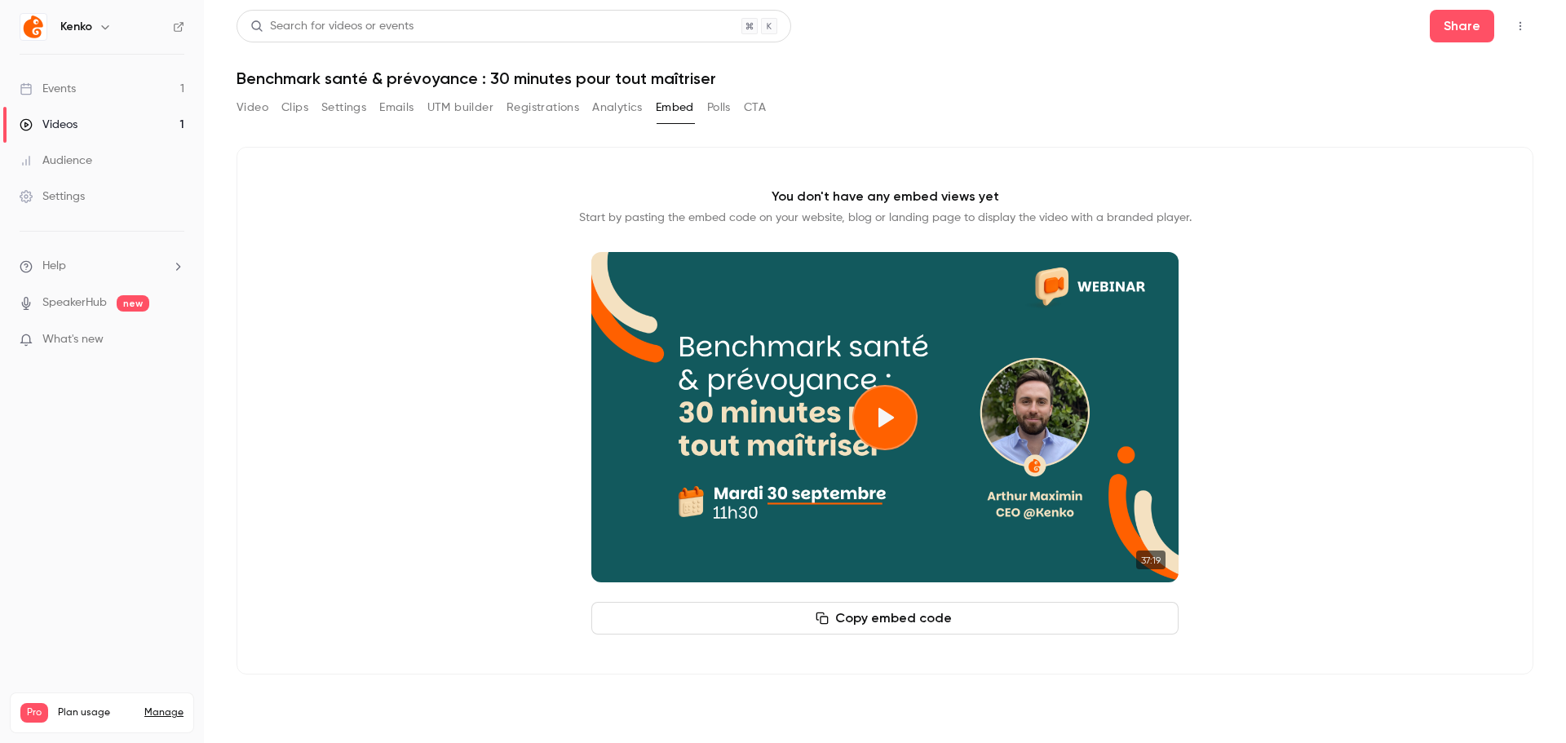
click at [597, 108] on button "Analytics" at bounding box center [617, 108] width 51 height 26
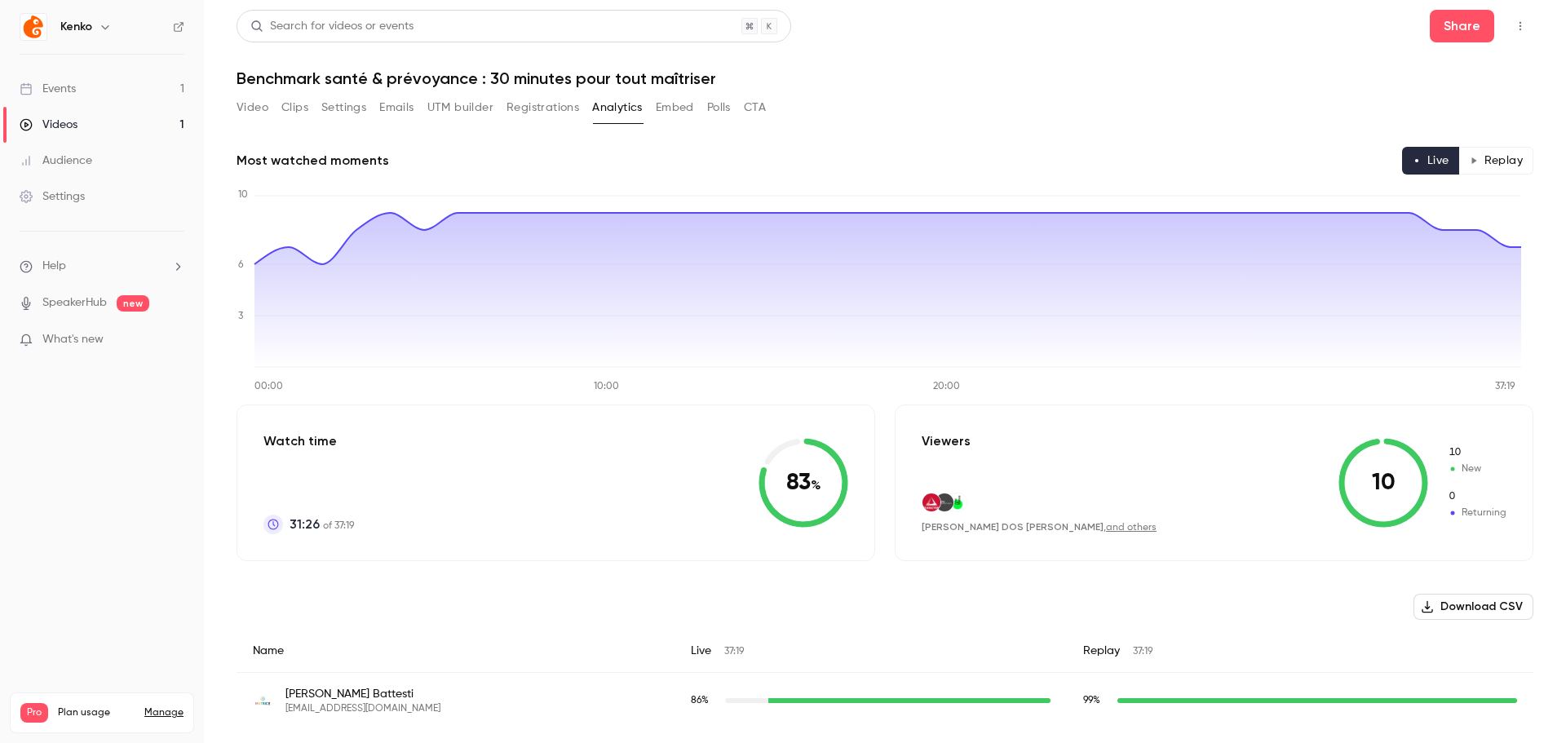
click at [545, 108] on button "Registrations" at bounding box center [542, 108] width 73 height 26
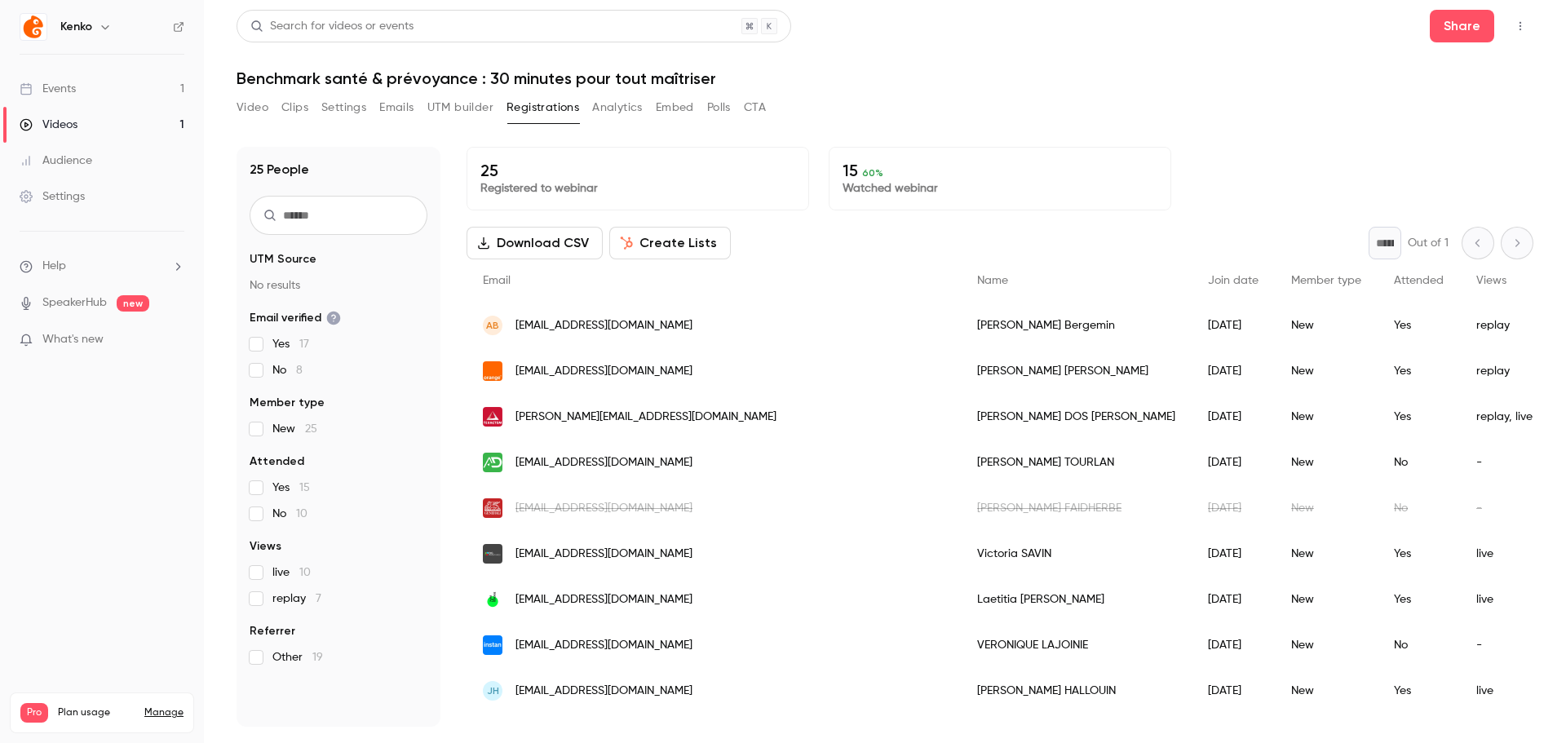
click at [465, 109] on button "UTM builder" at bounding box center [460, 108] width 66 height 26
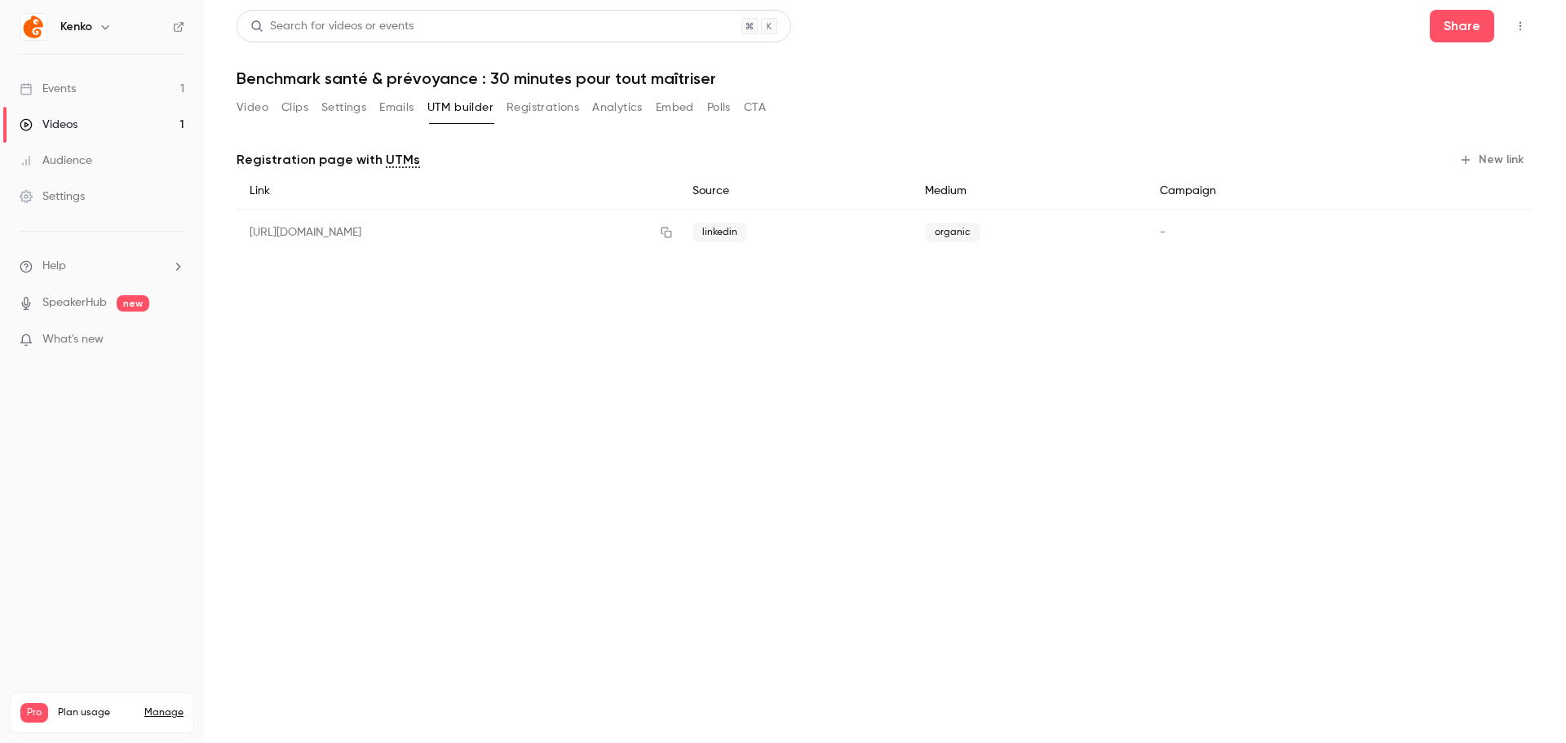
click at [391, 108] on button "Emails" at bounding box center [396, 108] width 34 height 26
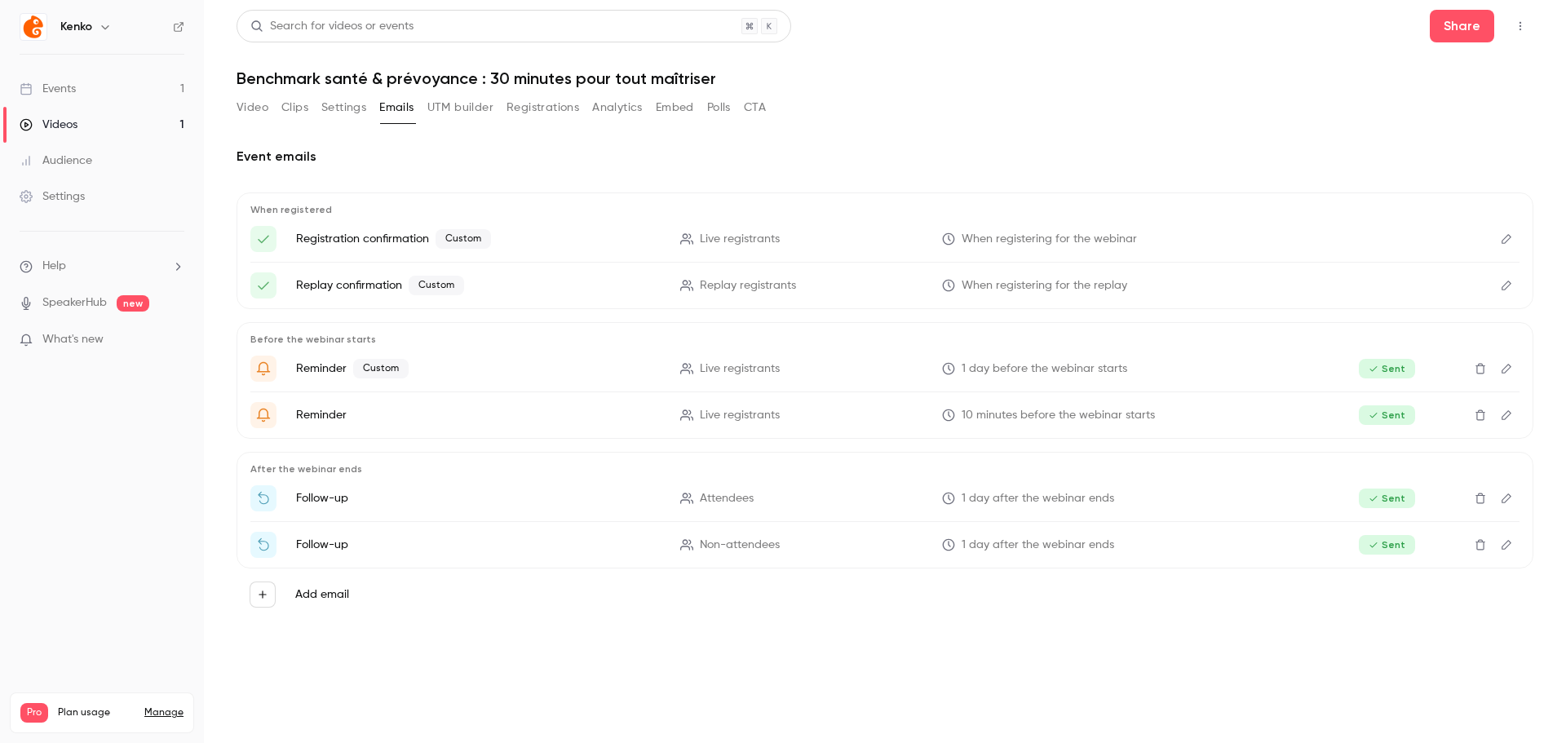
click at [347, 108] on button "Settings" at bounding box center [343, 108] width 45 height 26
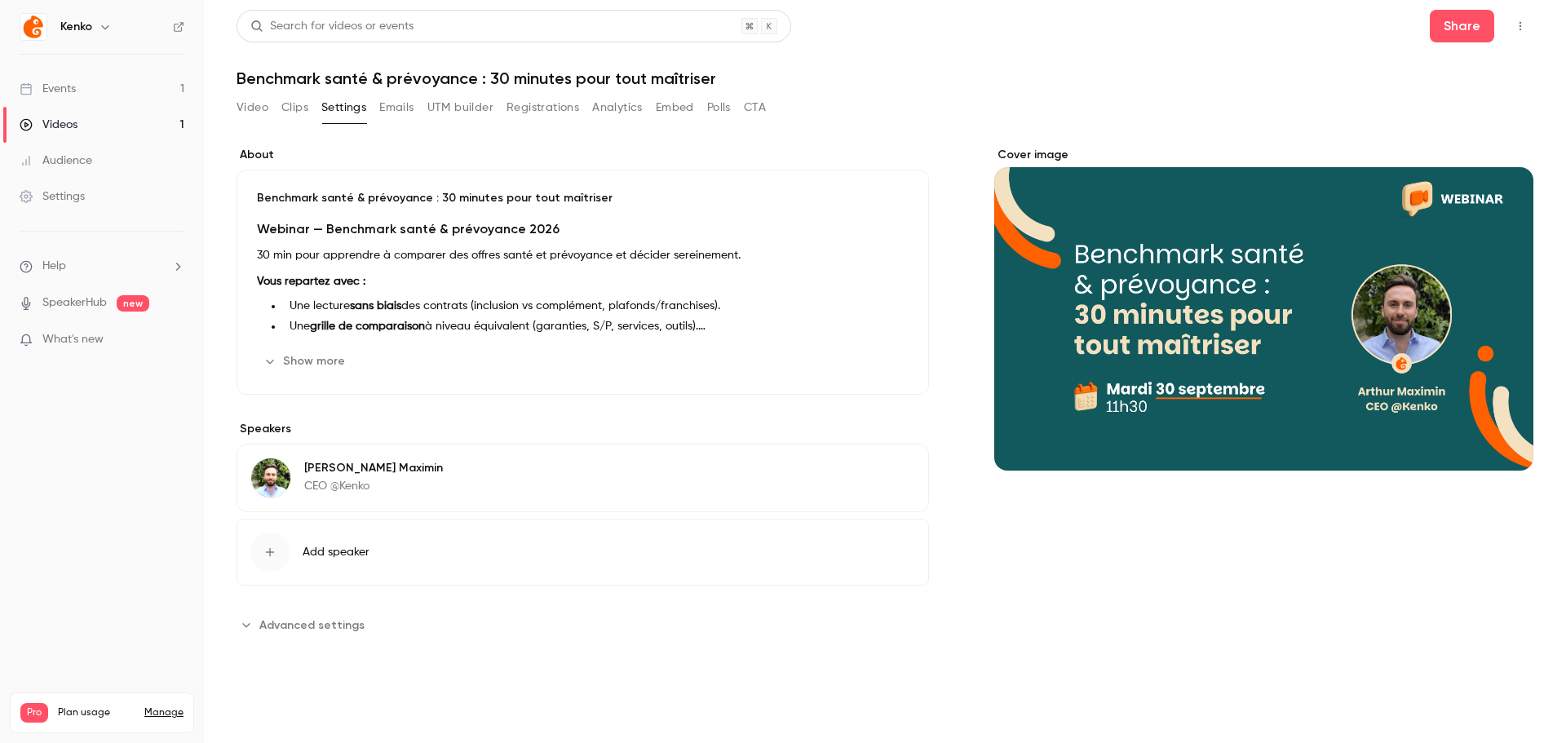
click at [302, 108] on button "Clips" at bounding box center [294, 108] width 27 height 26
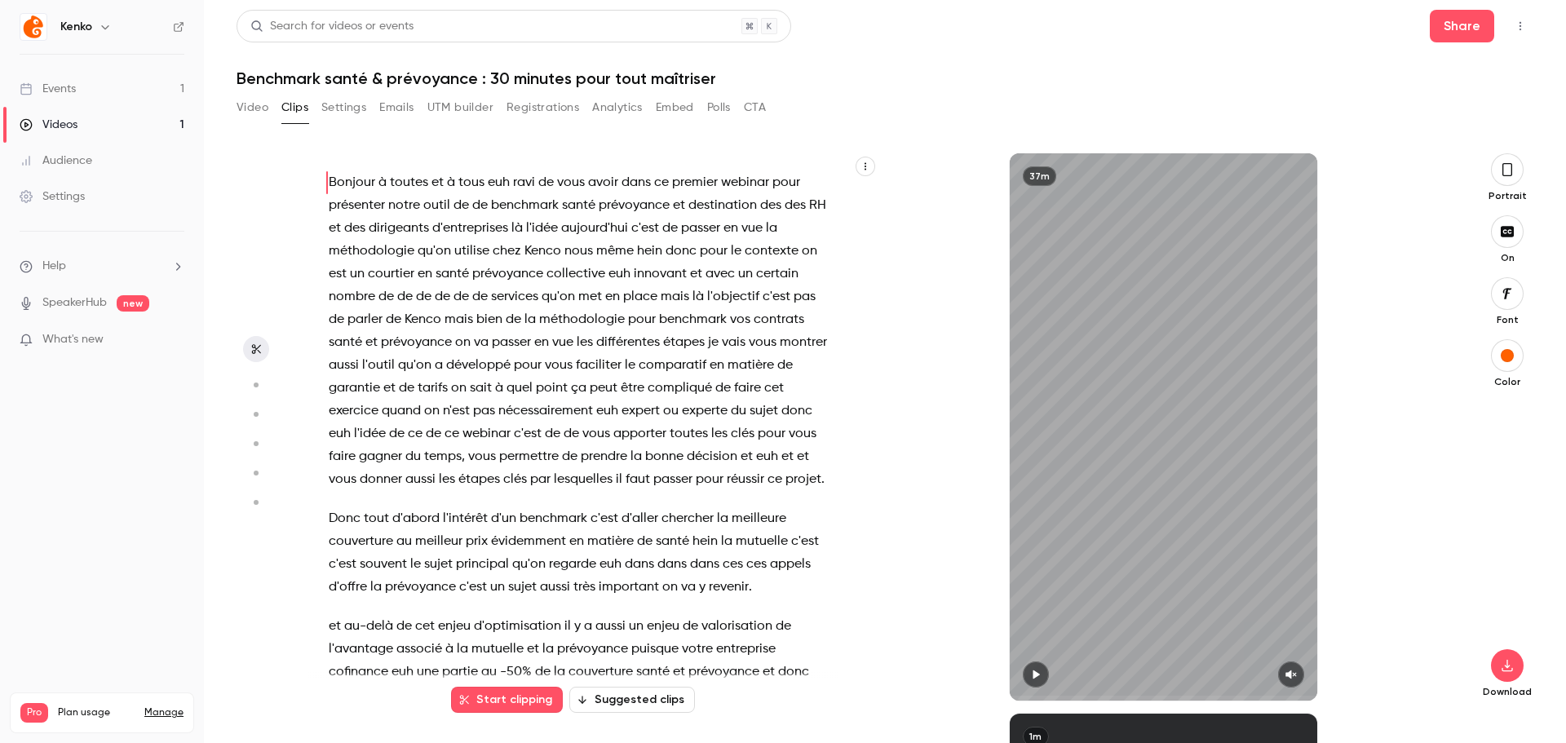
click at [252, 115] on button "Video" at bounding box center [252, 108] width 32 height 26
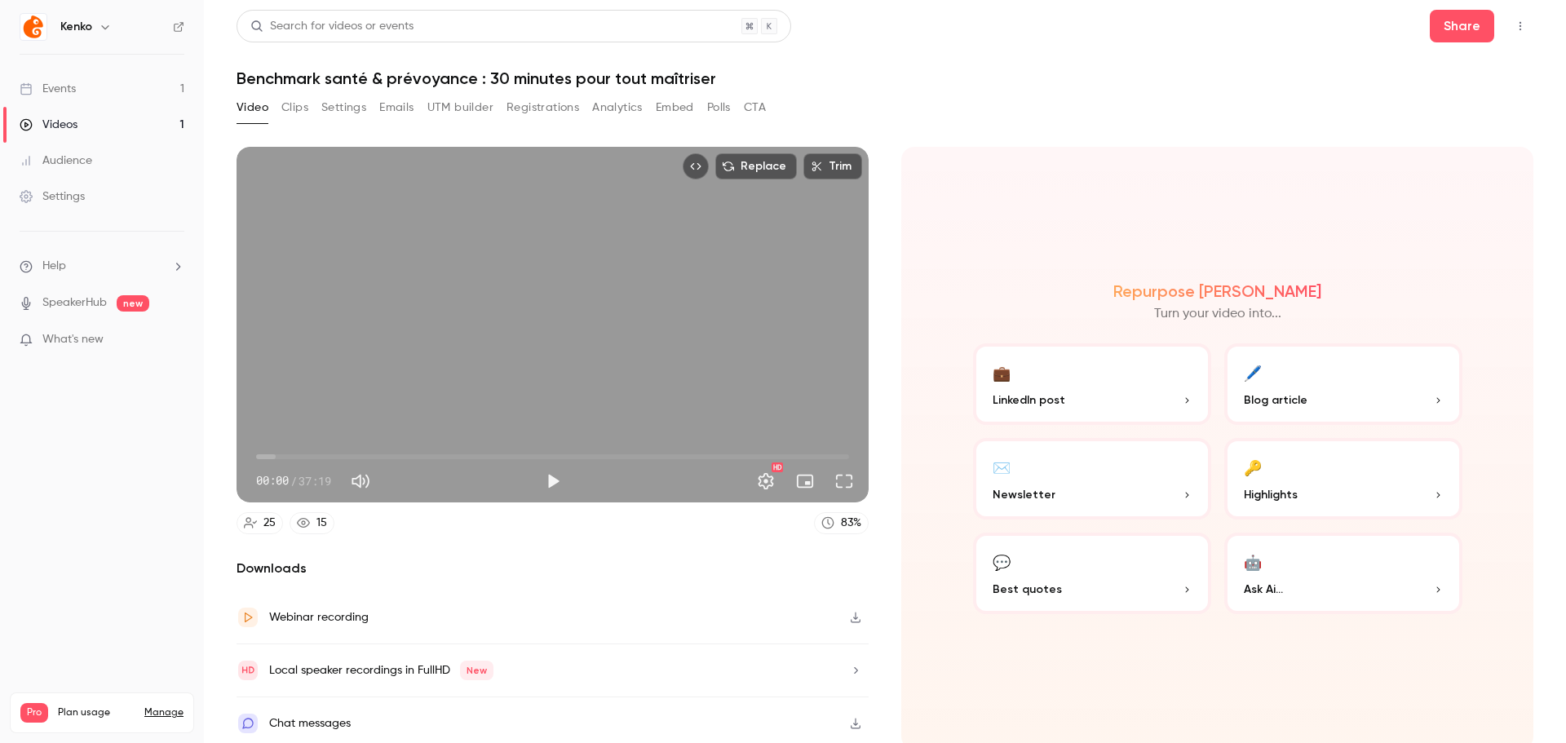
scroll to position [3, 0]
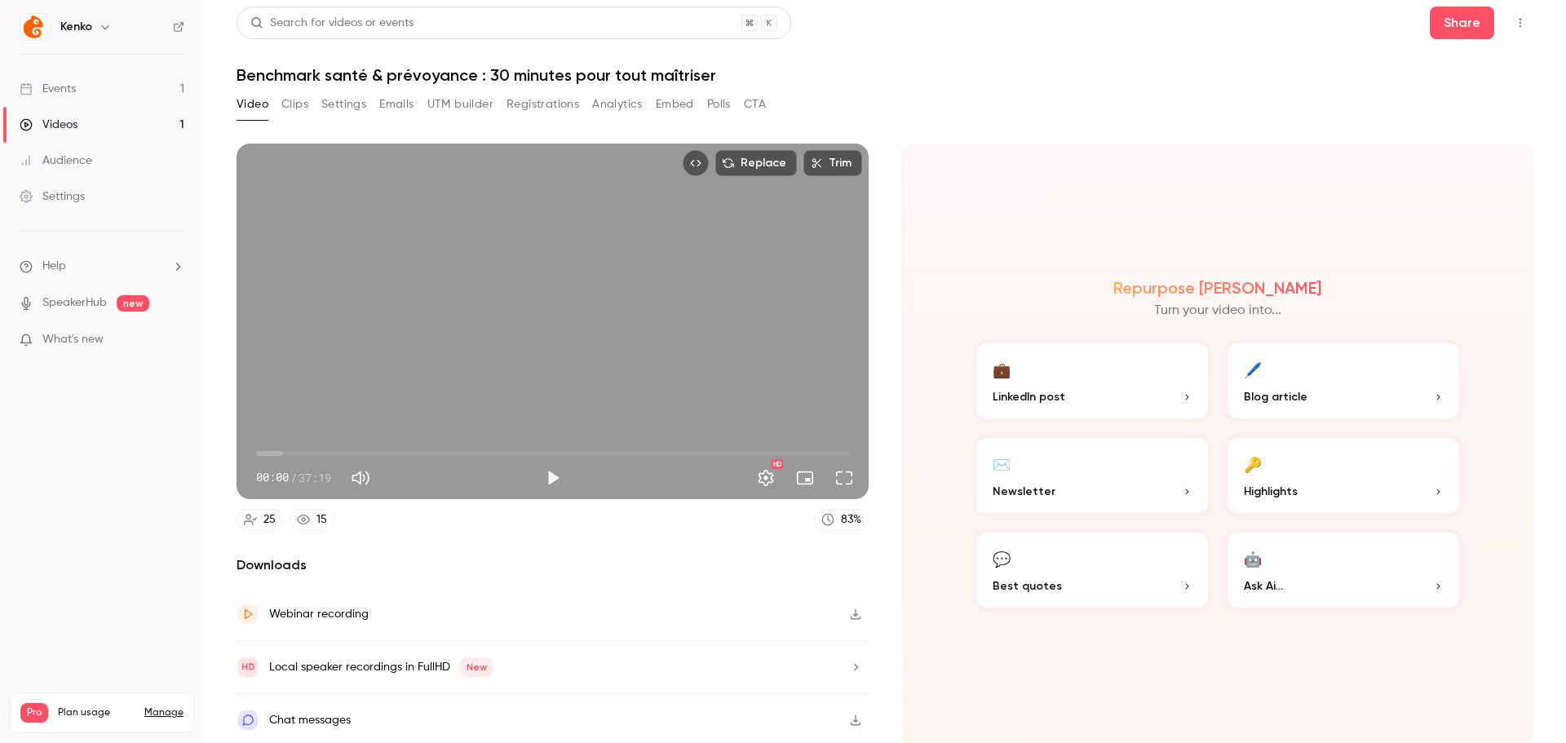
click at [368, 665] on div "Local speaker recordings in FullHD New" at bounding box center [381, 667] width 224 height 20
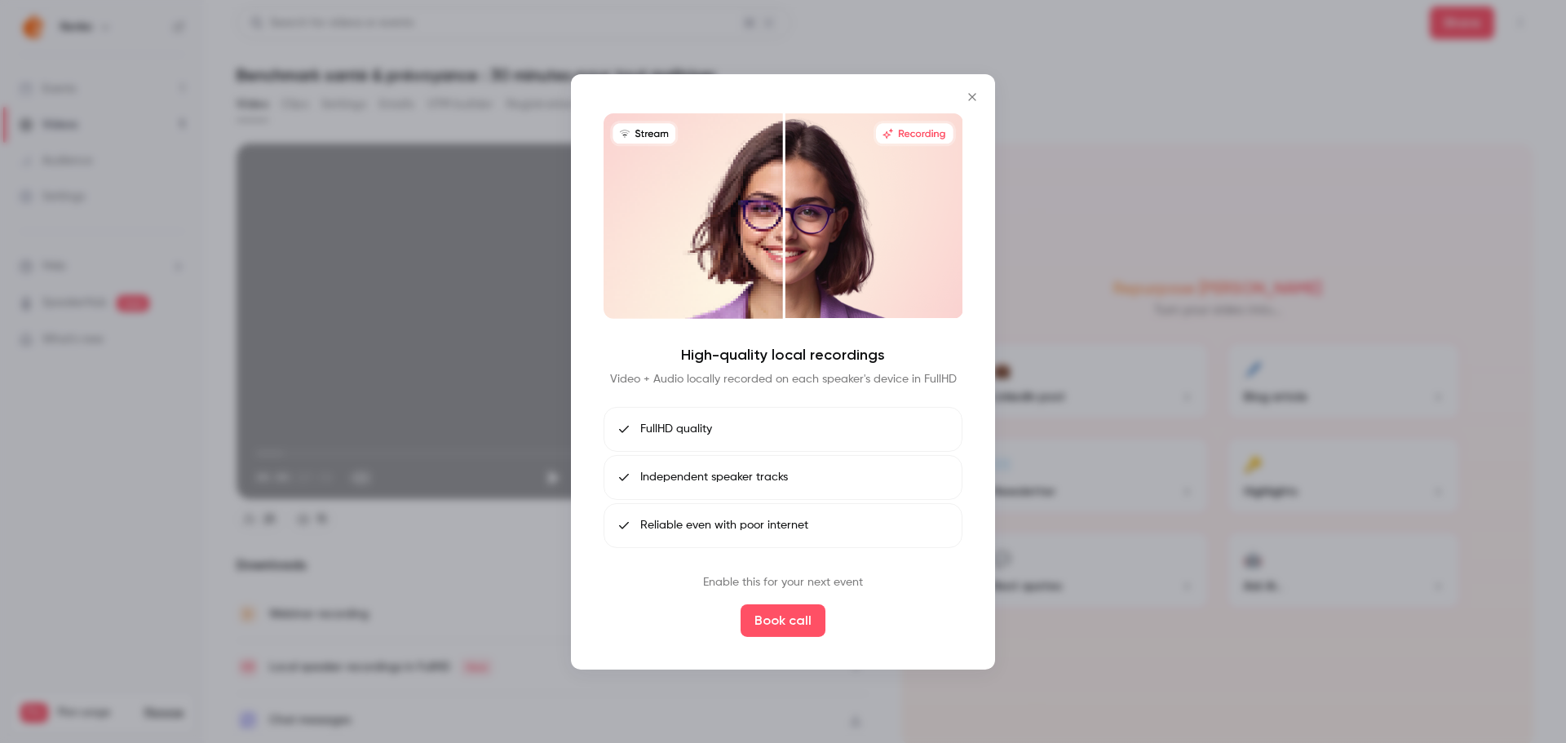
click at [965, 97] on icon "Close" at bounding box center [972, 96] width 20 height 13
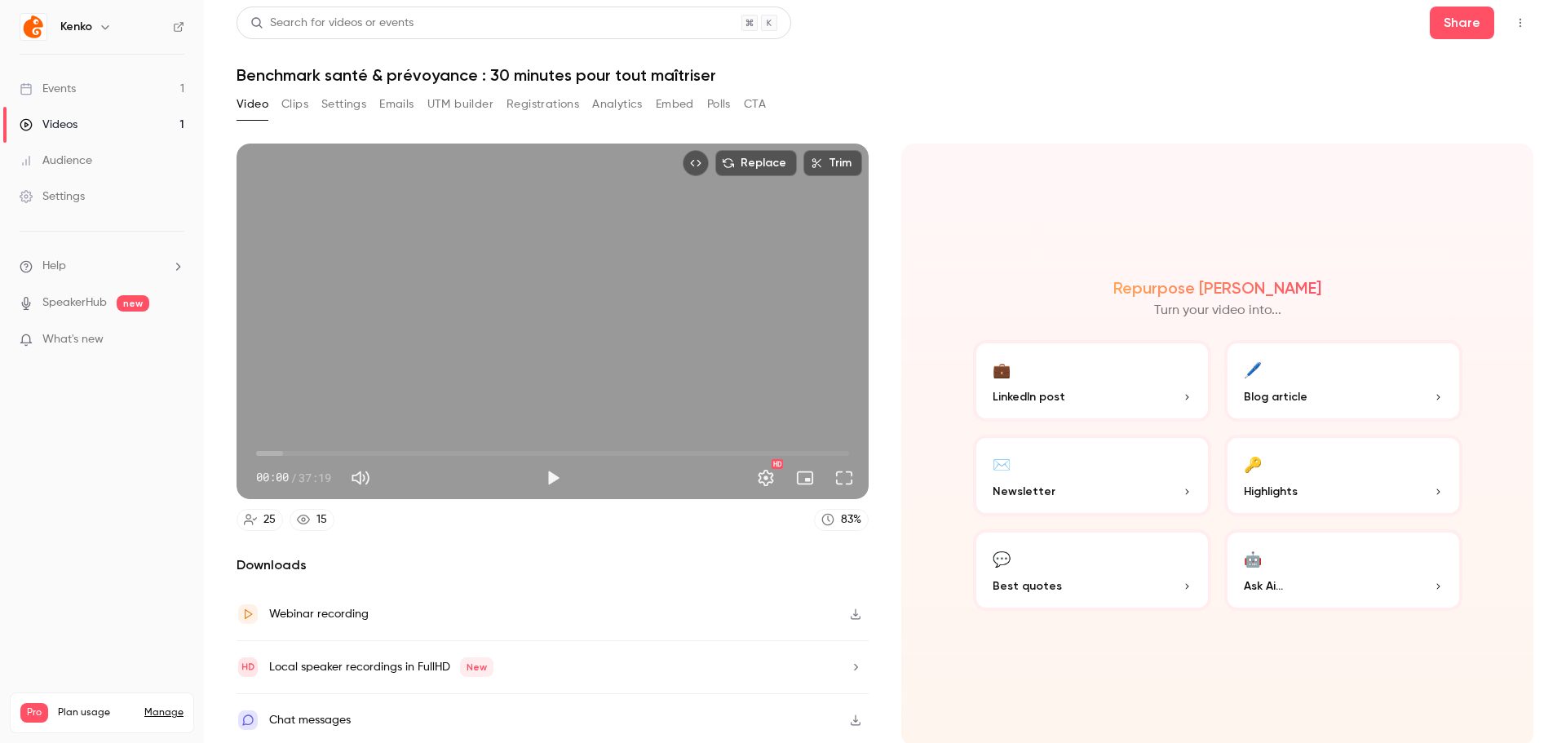
click at [452, 603] on div "Webinar recording" at bounding box center [552, 614] width 632 height 53
